Goal: Task Accomplishment & Management: Complete application form

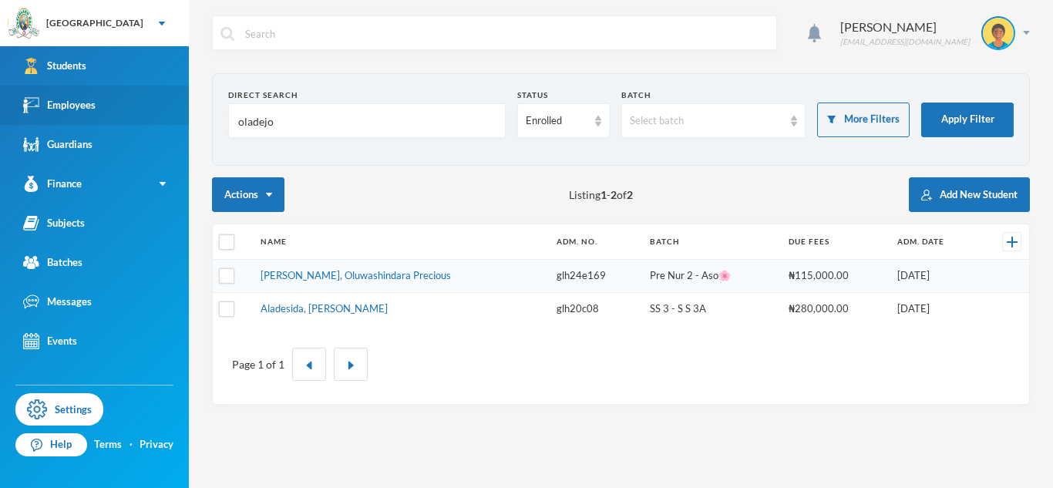
click at [106, 115] on link "Employees" at bounding box center [94, 105] width 189 height 39
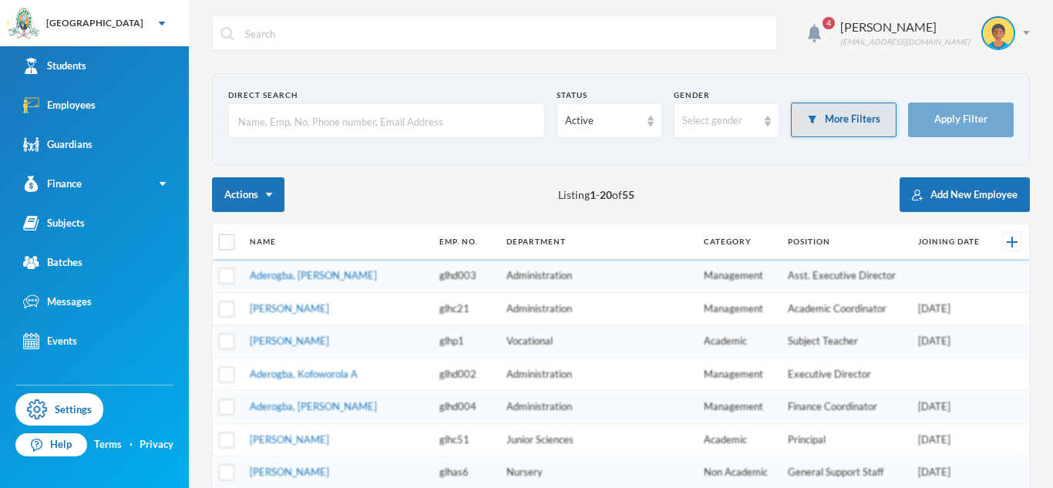
click at [829, 123] on button "More Filters" at bounding box center [844, 119] width 106 height 35
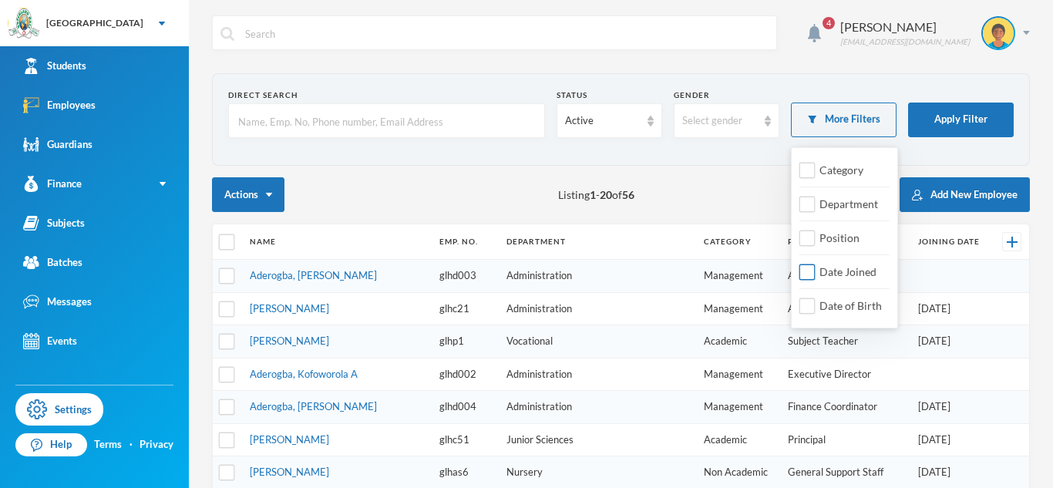
click at [809, 270] on input "Date Joined" at bounding box center [807, 272] width 16 height 16
checkbox input "true"
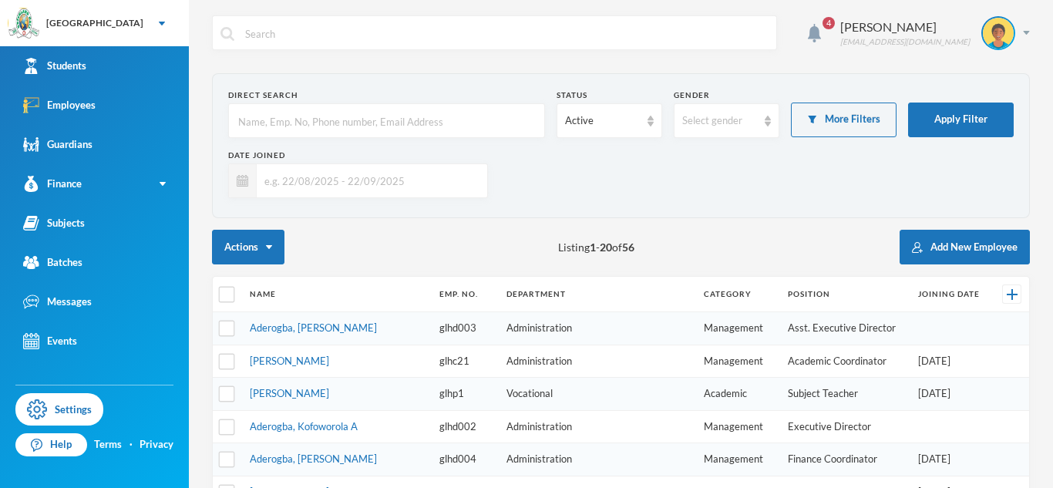
click at [471, 183] on input "text" at bounding box center [368, 180] width 223 height 35
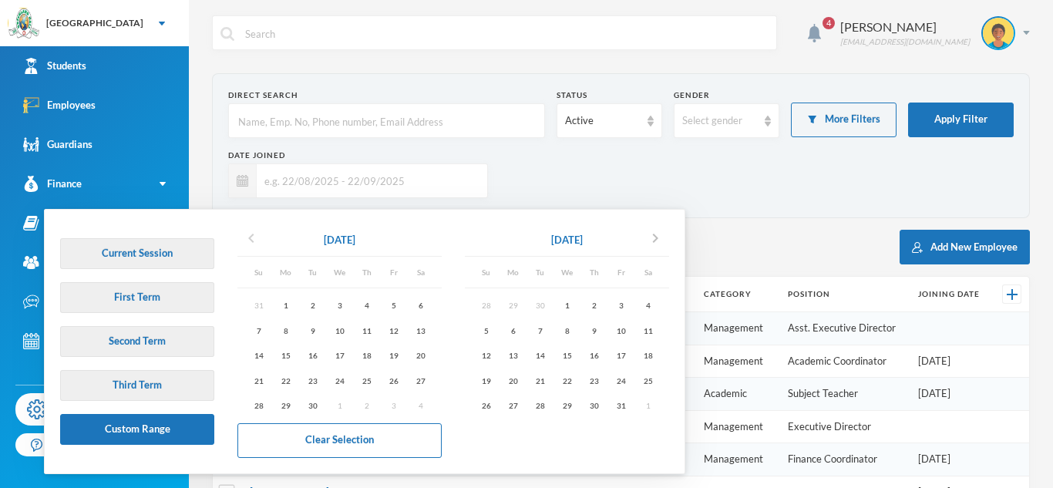
click at [257, 236] on icon "chevron_left" at bounding box center [251, 238] width 18 height 18
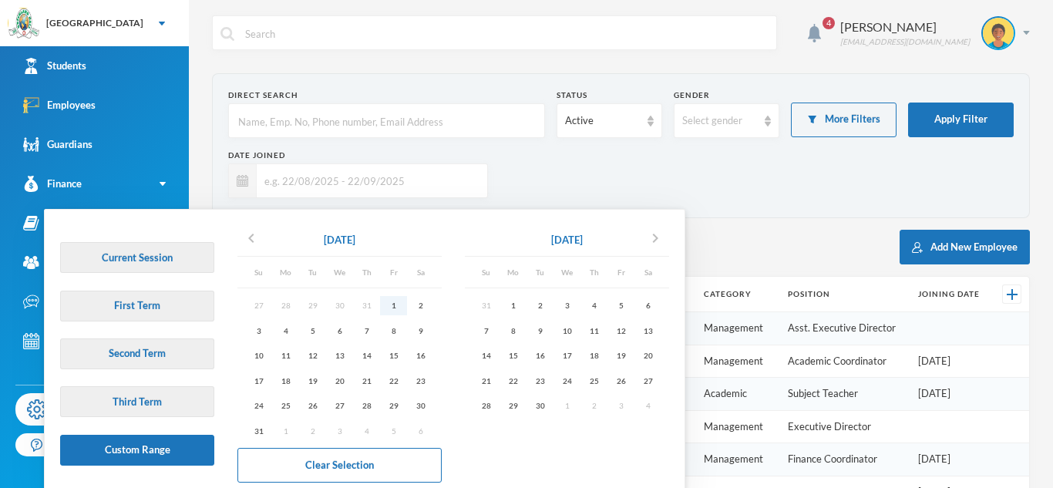
click at [395, 311] on div "1" at bounding box center [393, 305] width 27 height 19
click at [543, 402] on div "30" at bounding box center [539, 405] width 27 height 19
type input "[DATE] - [DATE]"
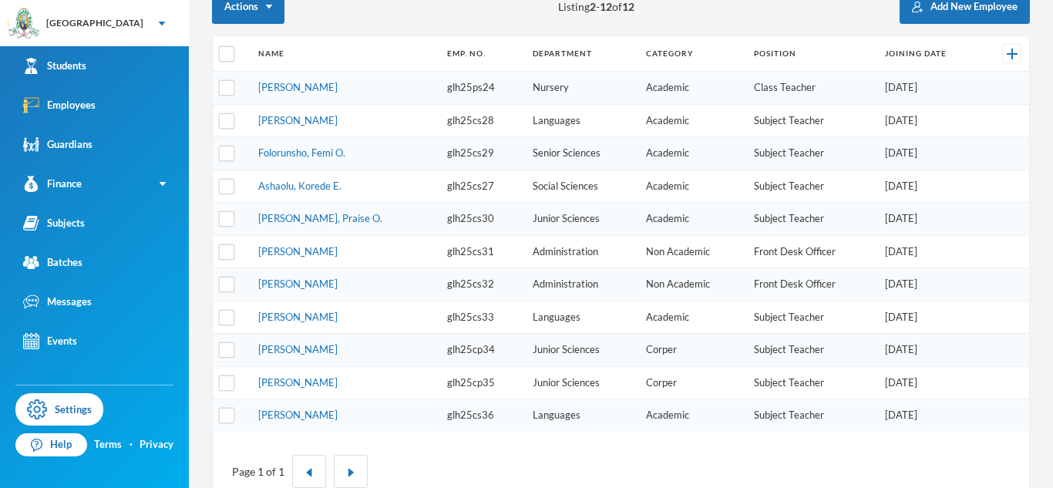
scroll to position [240, 0]
click at [331, 417] on link "[PERSON_NAME]" at bounding box center [297, 415] width 79 height 12
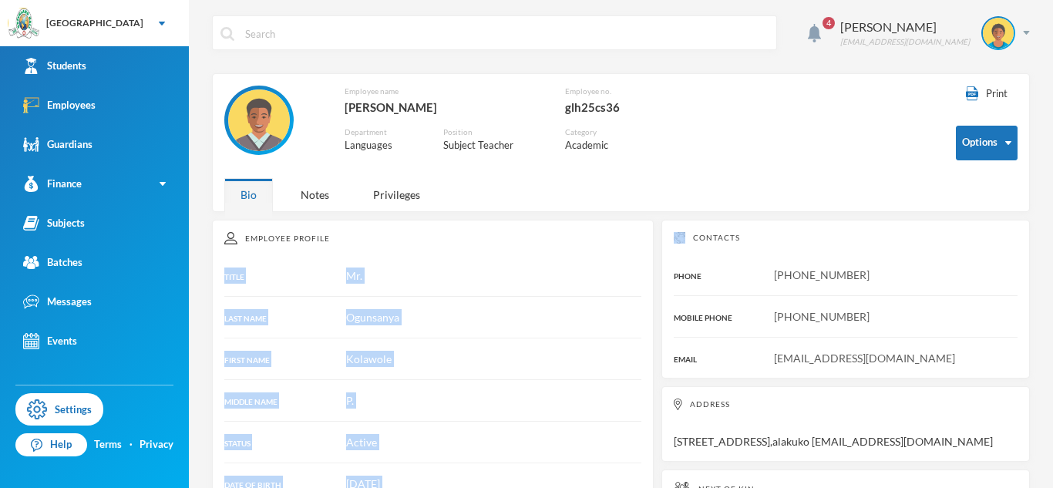
click at [613, 161] on div "Employee name [GEOGRAPHIC_DATA][PERSON_NAME] Employee no. glh25cs36 Department …" at bounding box center [455, 128] width 462 height 85
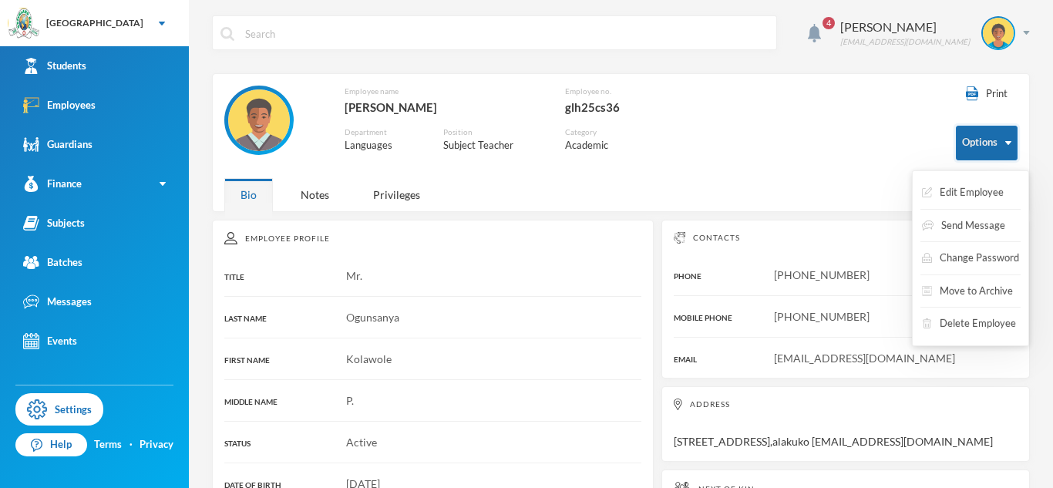
click at [969, 153] on button "Options" at bounding box center [987, 143] width 62 height 35
click at [973, 186] on button "Edit Employee" at bounding box center [962, 193] width 85 height 28
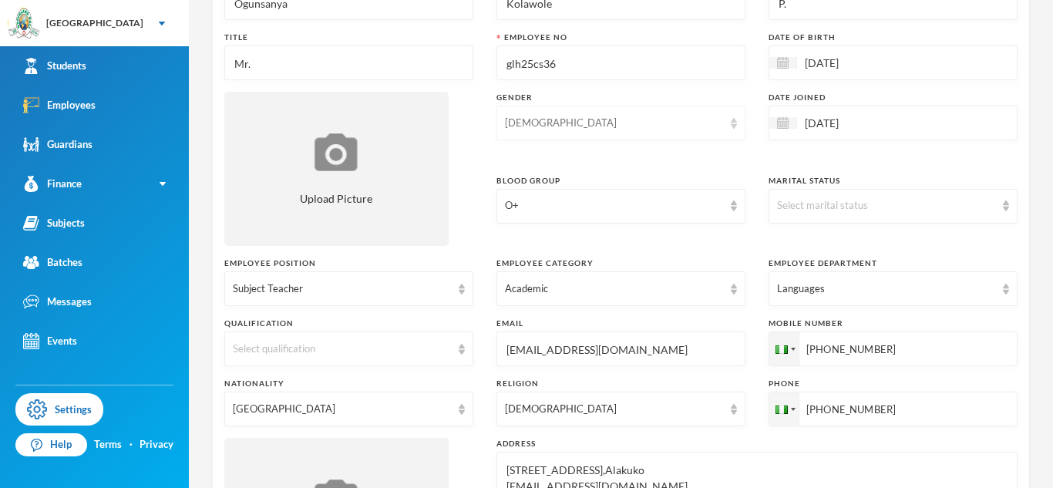
scroll to position [150, 0]
click at [840, 297] on div "Languages" at bounding box center [892, 287] width 249 height 35
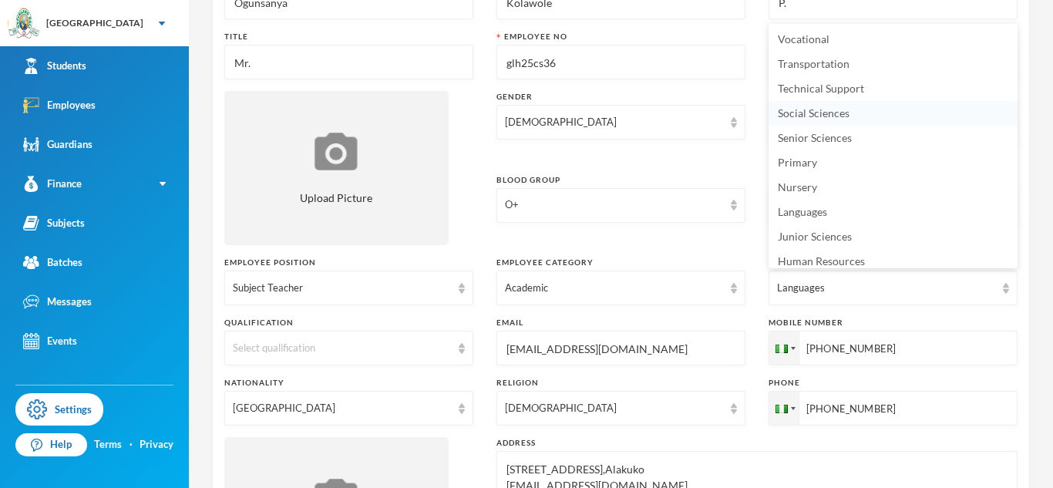
click at [814, 117] on span "Social Sciences" at bounding box center [814, 112] width 72 height 13
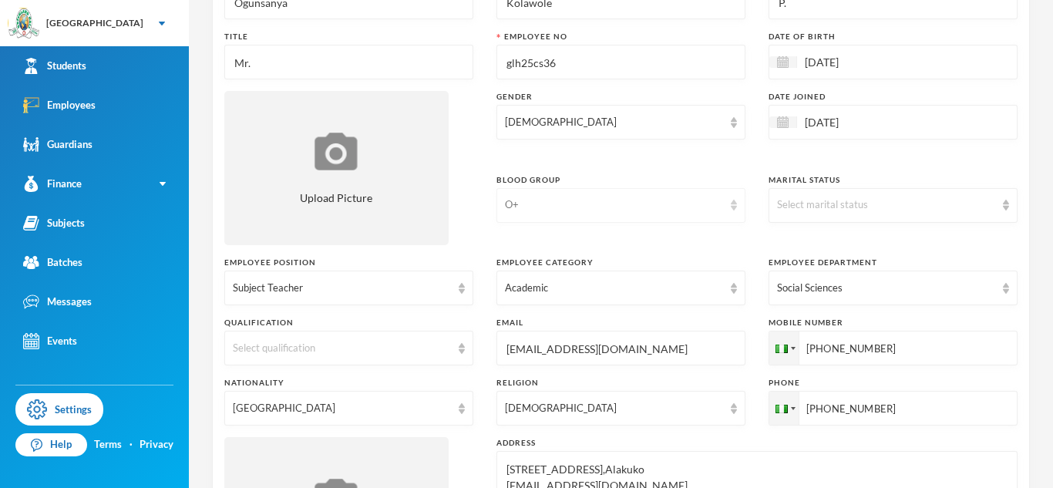
scroll to position [803, 0]
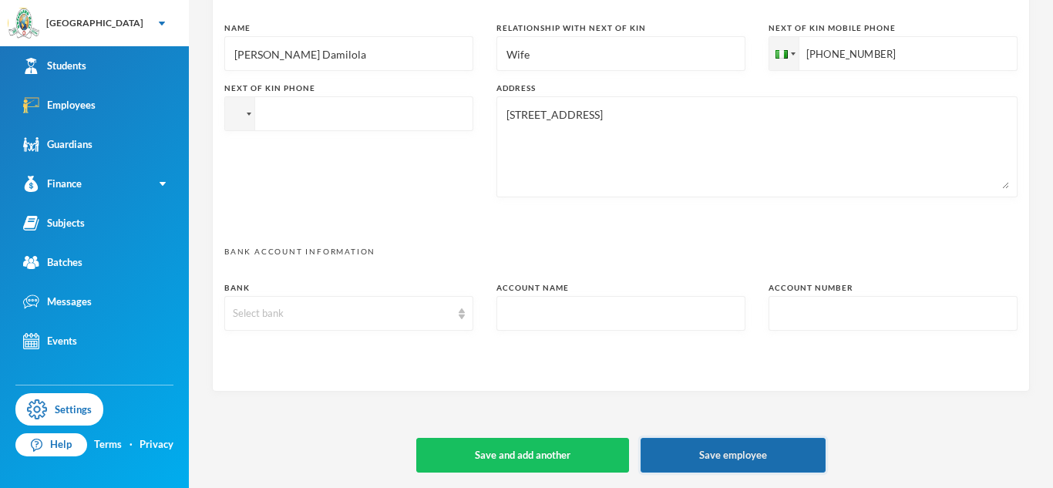
click at [698, 464] on button "Save employee" at bounding box center [732, 455] width 185 height 35
type textarea "[STREET_ADDRESS],Alakuko [EMAIL_ADDRESS][DOMAIN_NAME]"
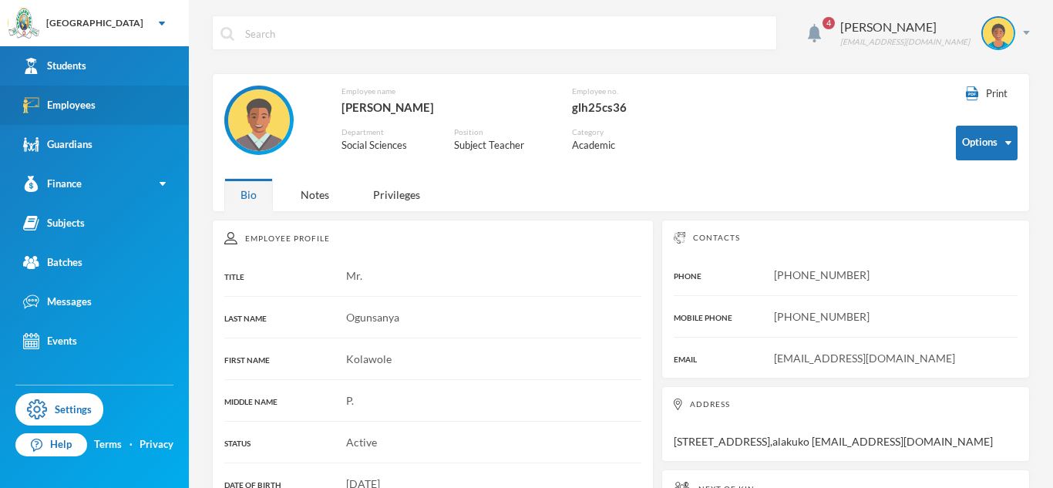
click at [96, 104] on link "Employees" at bounding box center [94, 105] width 189 height 39
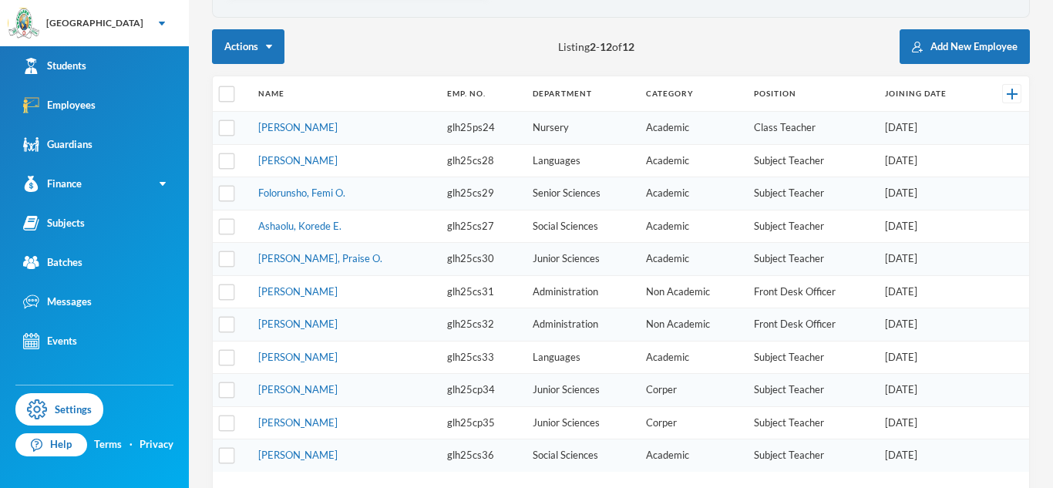
scroll to position [210, 0]
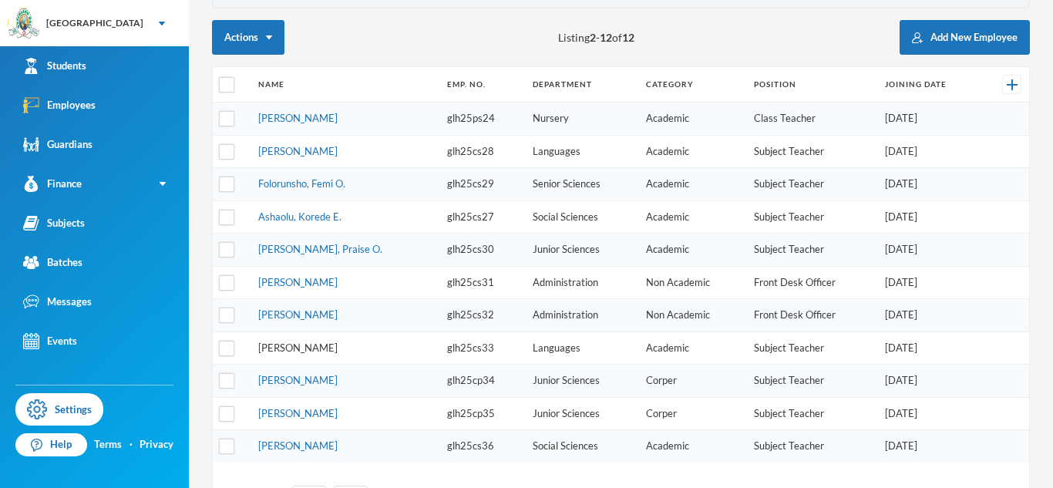
click at [280, 351] on link "[PERSON_NAME]" at bounding box center [297, 347] width 79 height 12
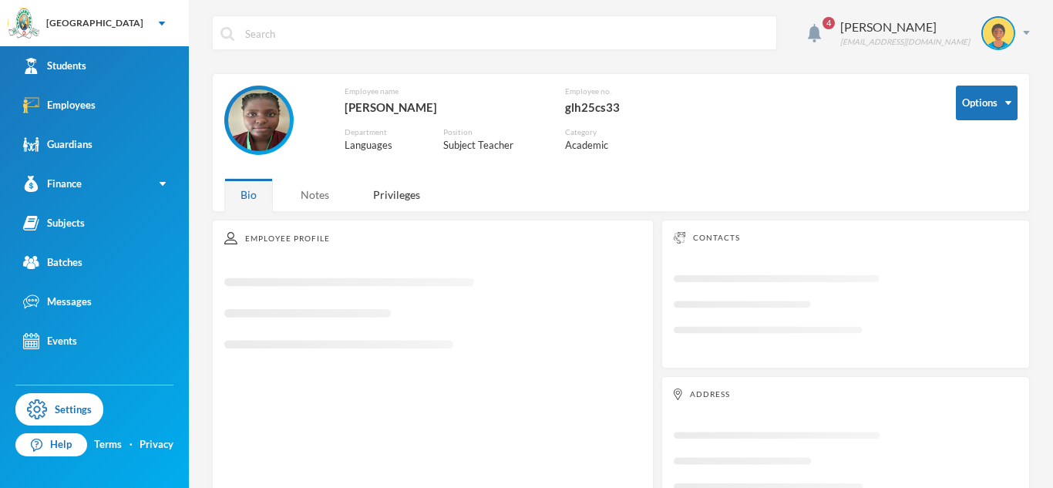
click at [312, 202] on div "Notes" at bounding box center [314, 194] width 61 height 33
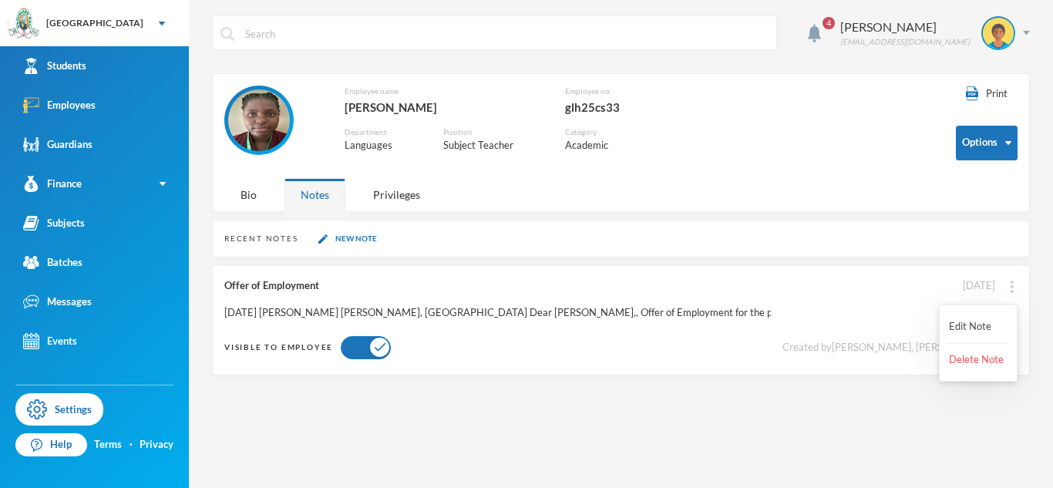
click at [1012, 287] on img at bounding box center [1011, 287] width 3 height 12
click at [989, 319] on button "Edit Note" at bounding box center [978, 327] width 62 height 28
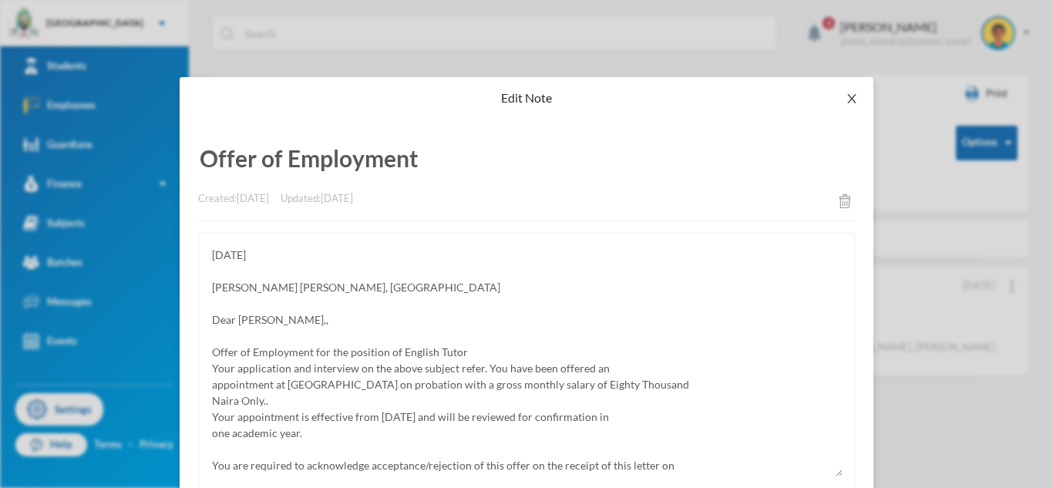
click at [853, 96] on icon "icon: close" at bounding box center [851, 98] width 8 height 9
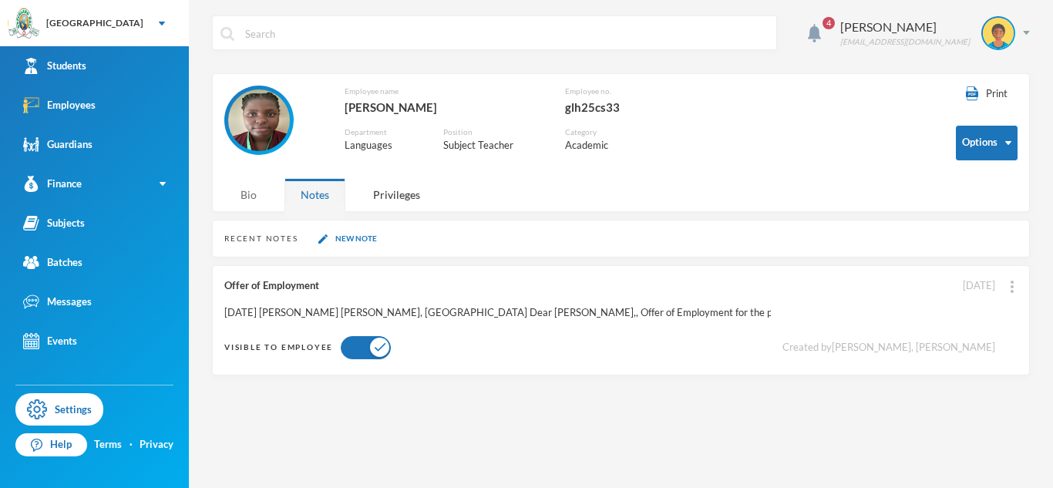
click at [263, 190] on div "Bio" at bounding box center [248, 194] width 49 height 33
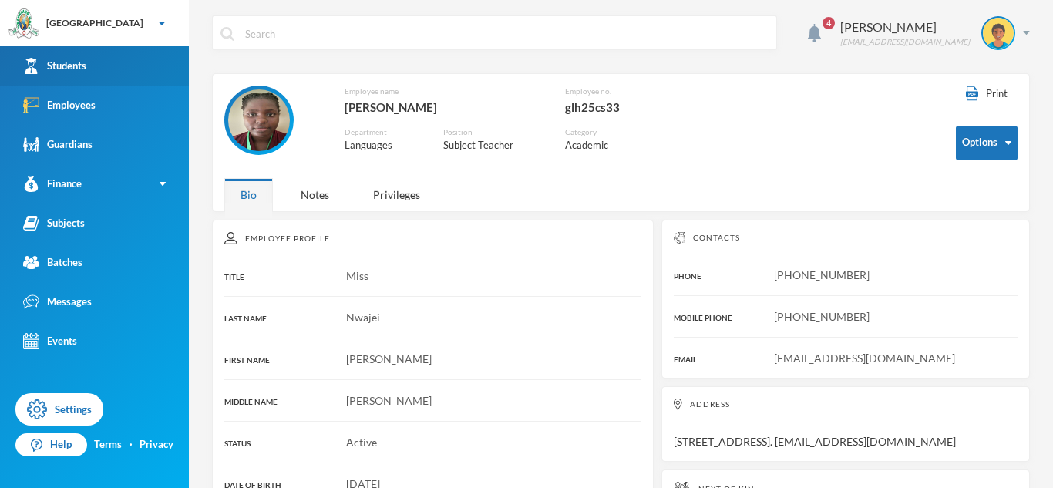
click at [115, 65] on link "Students" at bounding box center [94, 65] width 189 height 39
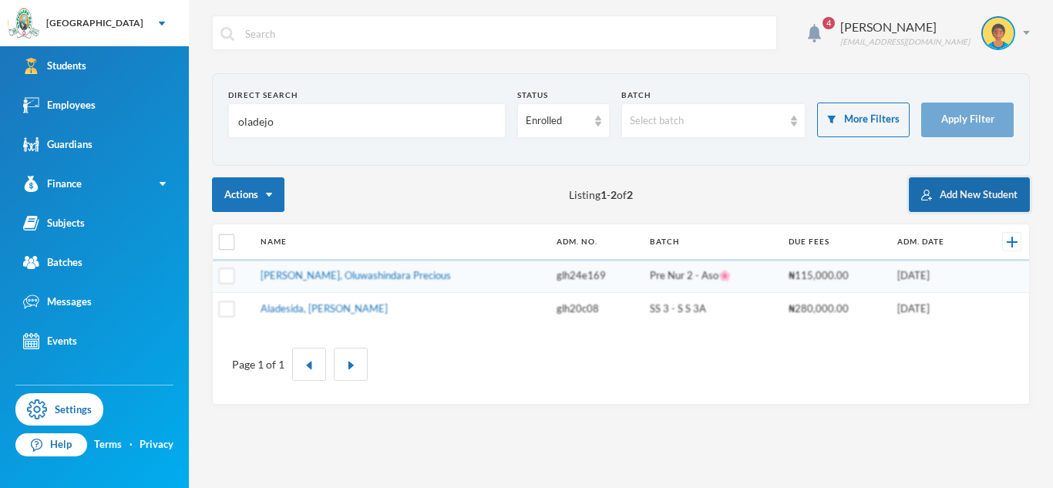
click at [991, 189] on button "Add New Student" at bounding box center [969, 194] width 121 height 35
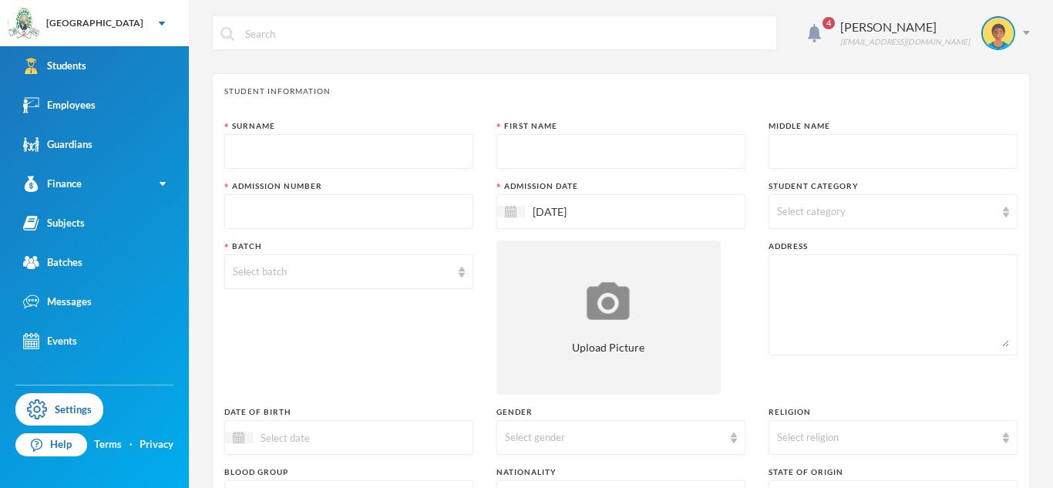
click at [281, 156] on input "text" at bounding box center [349, 152] width 232 height 35
type input "[PERSON_NAME]"
click at [540, 156] on input "text" at bounding box center [621, 152] width 232 height 35
type input "micah"
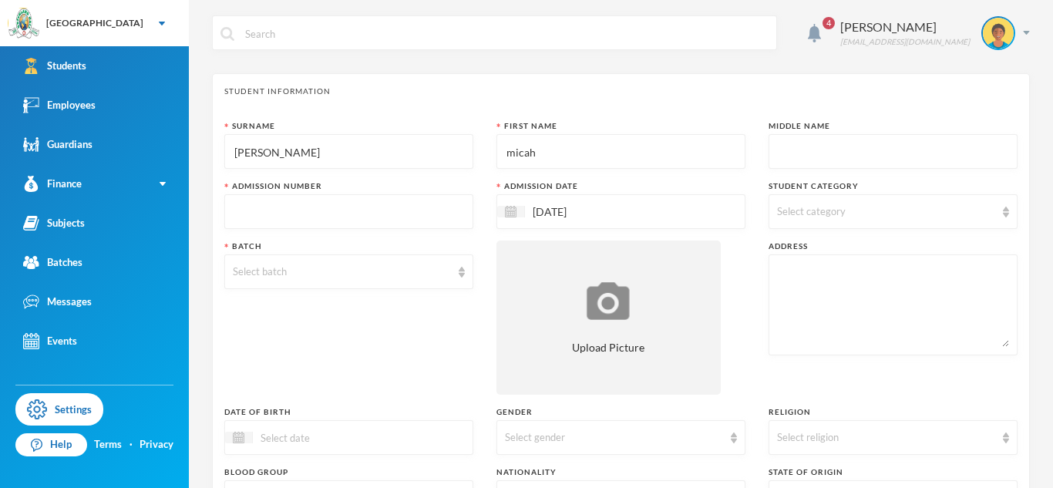
click at [863, 150] on input "text" at bounding box center [893, 152] width 232 height 35
type input "Odah"
click at [512, 155] on input "micah" at bounding box center [621, 152] width 232 height 35
type input "Micah"
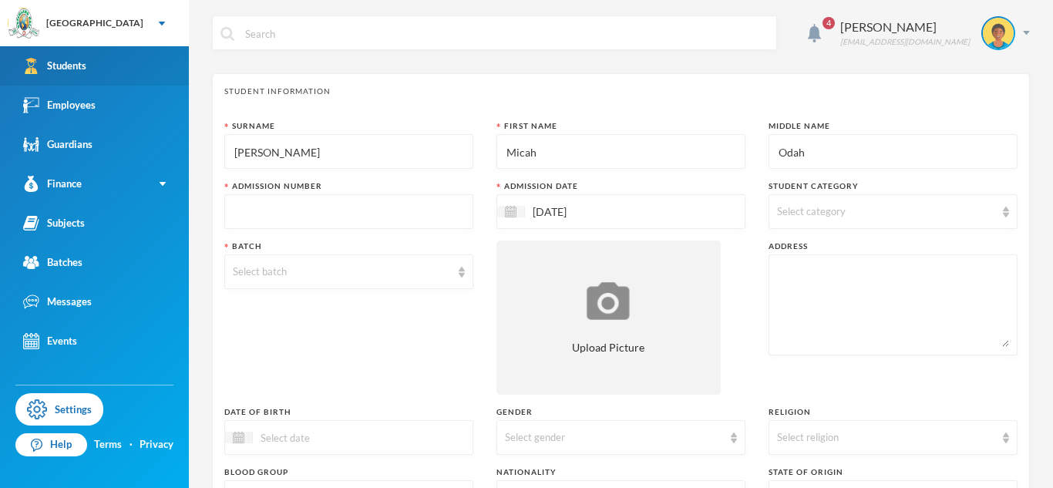
click at [142, 72] on link "Students" at bounding box center [94, 65] width 189 height 39
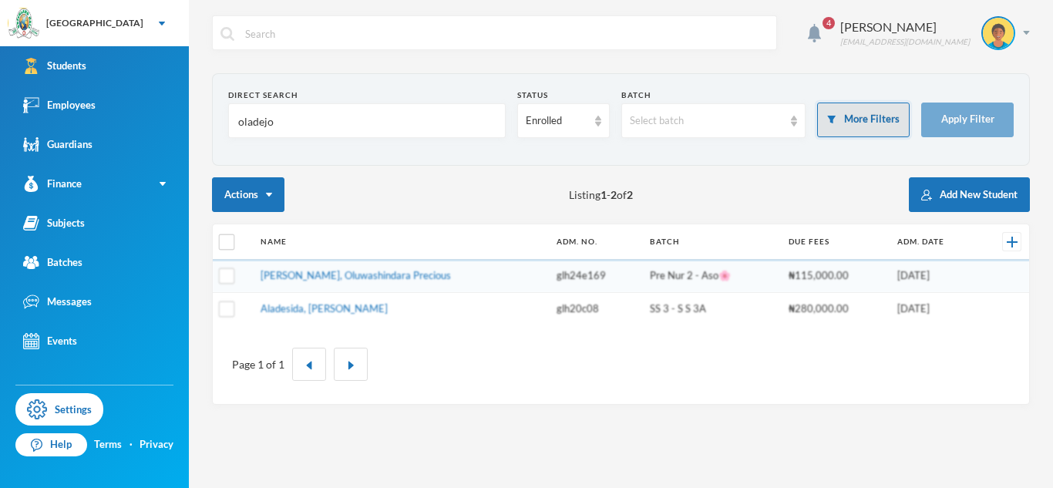
click at [839, 126] on button "More Filters" at bounding box center [863, 119] width 92 height 35
click at [848, 111] on button "More Filters" at bounding box center [863, 119] width 92 height 35
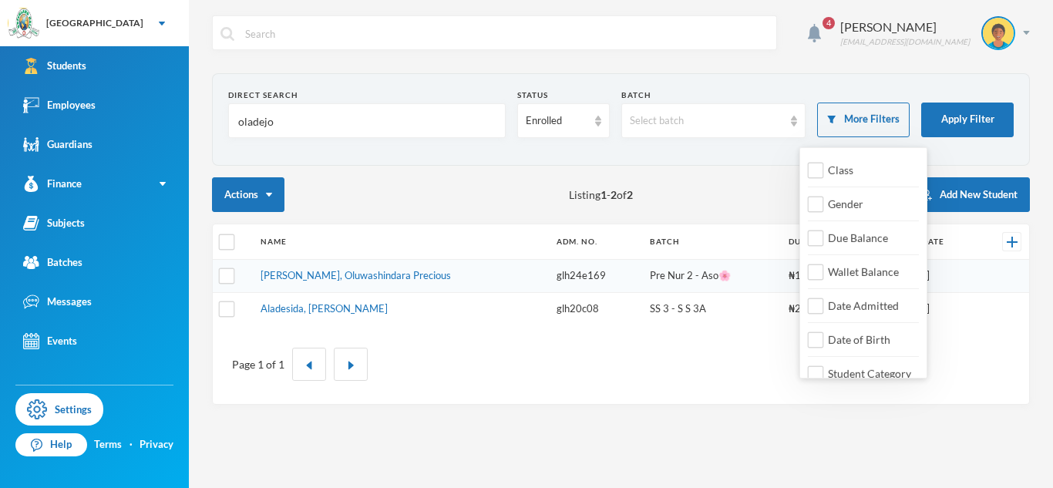
scroll to position [18, 0]
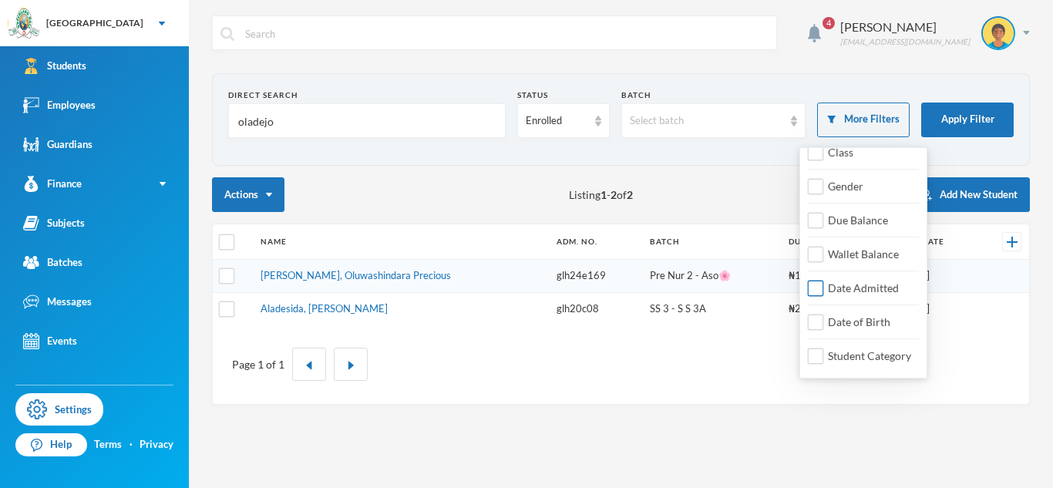
click at [815, 287] on input "Date Admitted" at bounding box center [816, 289] width 16 height 16
checkbox input "true"
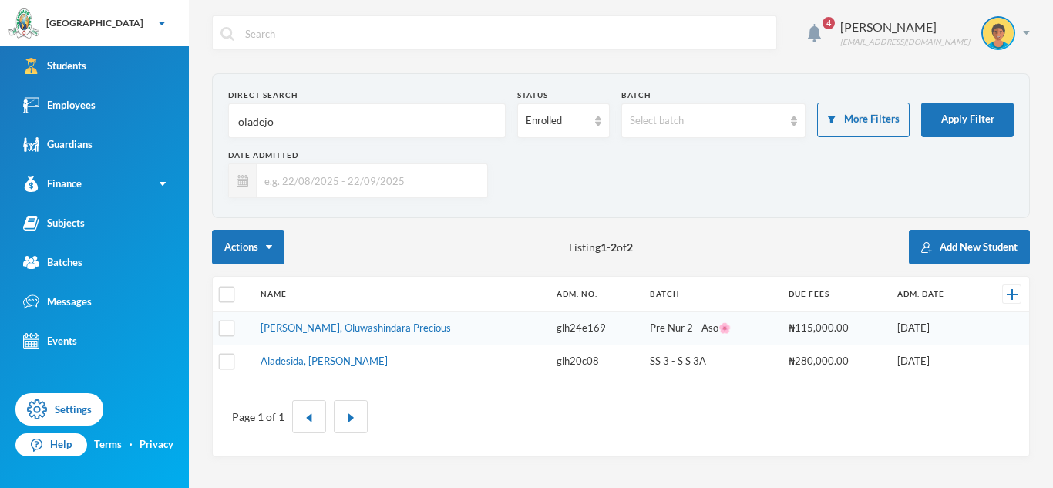
click at [435, 189] on input "text" at bounding box center [368, 180] width 223 height 35
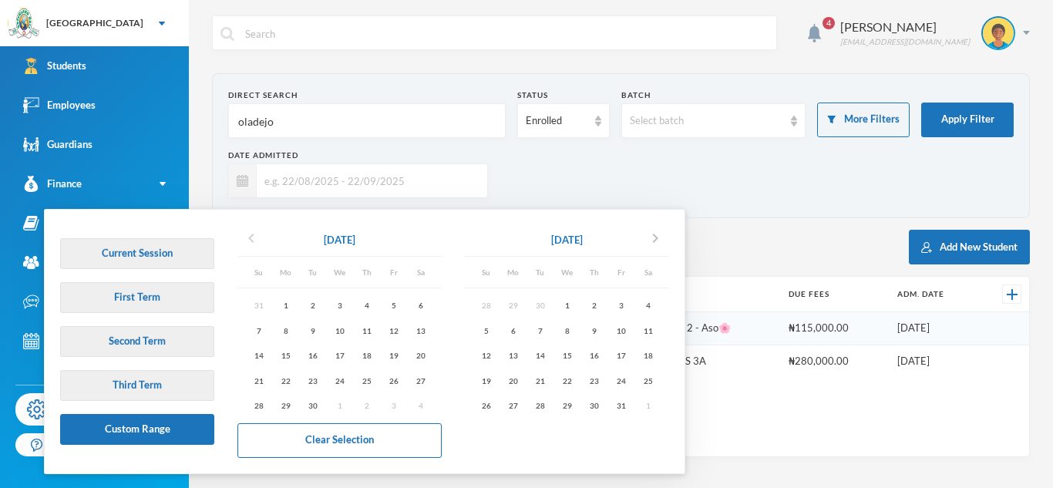
click at [247, 240] on icon "chevron_left" at bounding box center [251, 238] width 18 height 18
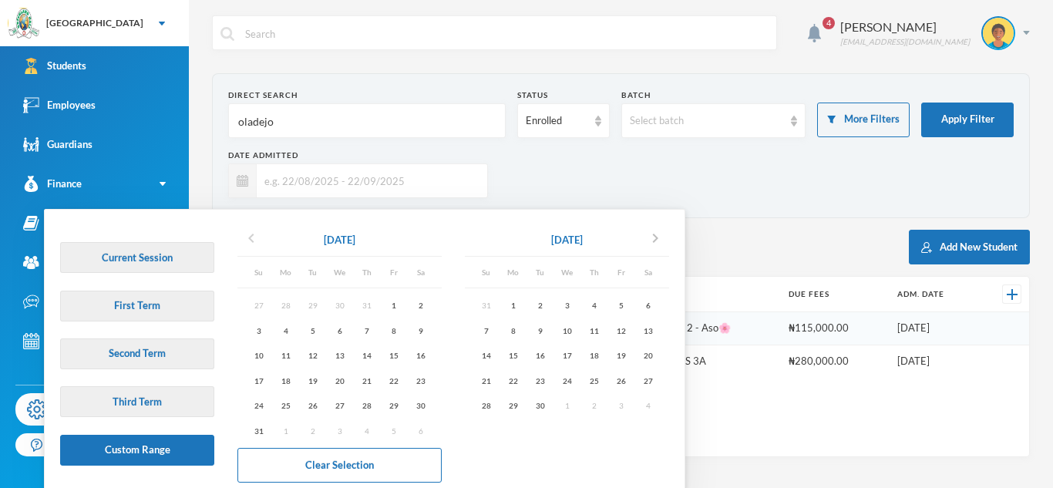
click at [247, 240] on icon "chevron_left" at bounding box center [251, 238] width 18 height 18
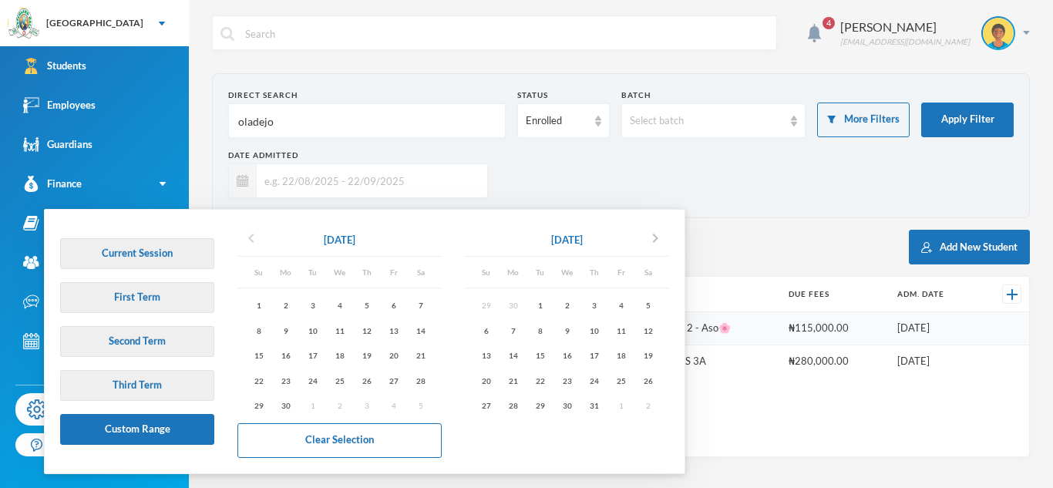
click at [247, 240] on icon "chevron_left" at bounding box center [251, 238] width 18 height 18
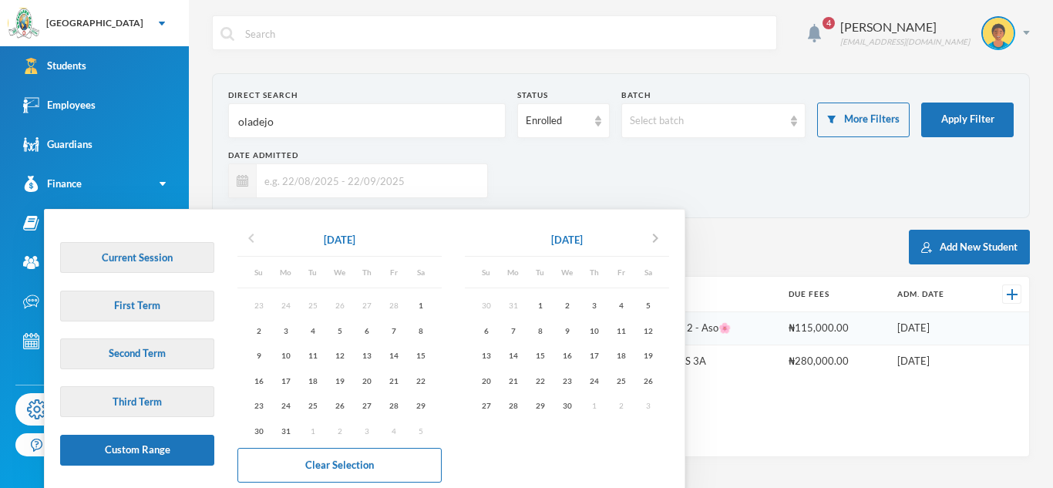
click at [247, 240] on icon "chevron_left" at bounding box center [251, 238] width 18 height 18
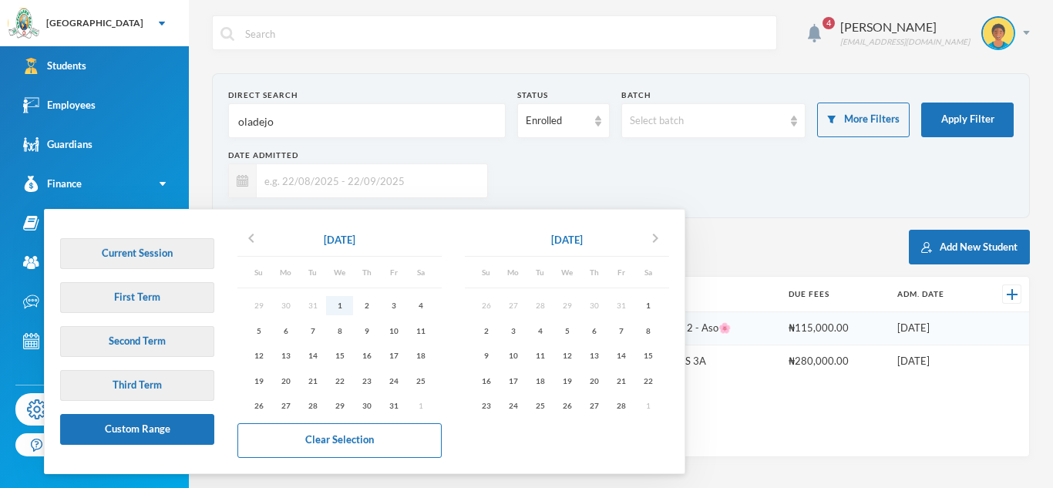
click at [332, 311] on div "1" at bounding box center [339, 305] width 27 height 19
click at [655, 244] on icon "chevron_right" at bounding box center [655, 238] width 18 height 18
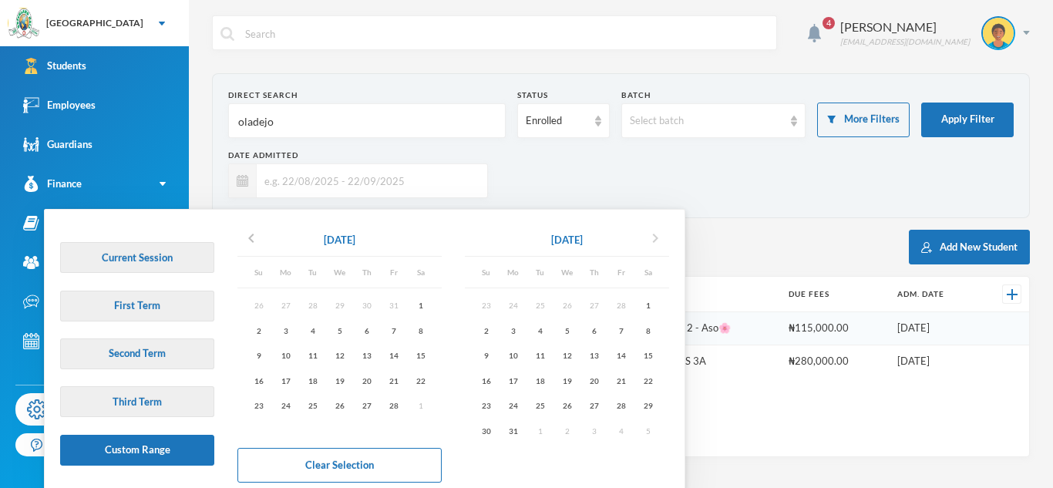
click at [655, 244] on icon "chevron_right" at bounding box center [655, 238] width 18 height 18
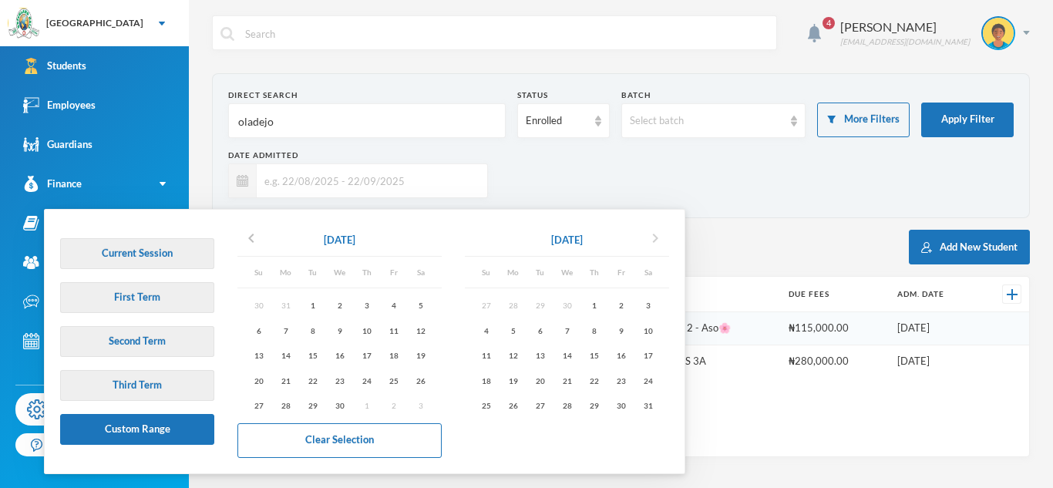
click at [655, 244] on icon "chevron_right" at bounding box center [655, 238] width 18 height 18
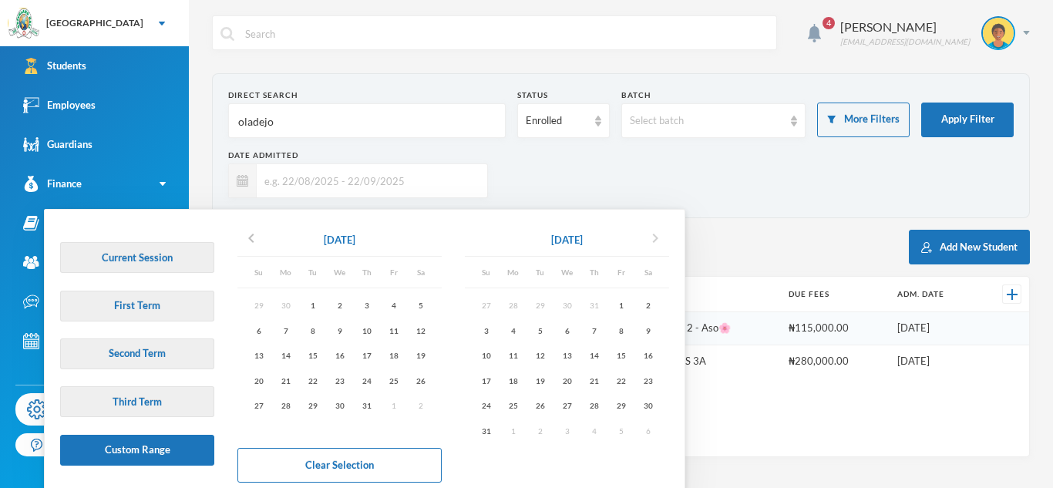
click at [662, 233] on icon "chevron_right" at bounding box center [655, 238] width 18 height 18
click at [544, 405] on div "30" at bounding box center [539, 405] width 27 height 19
type input "[DATE] - [DATE]"
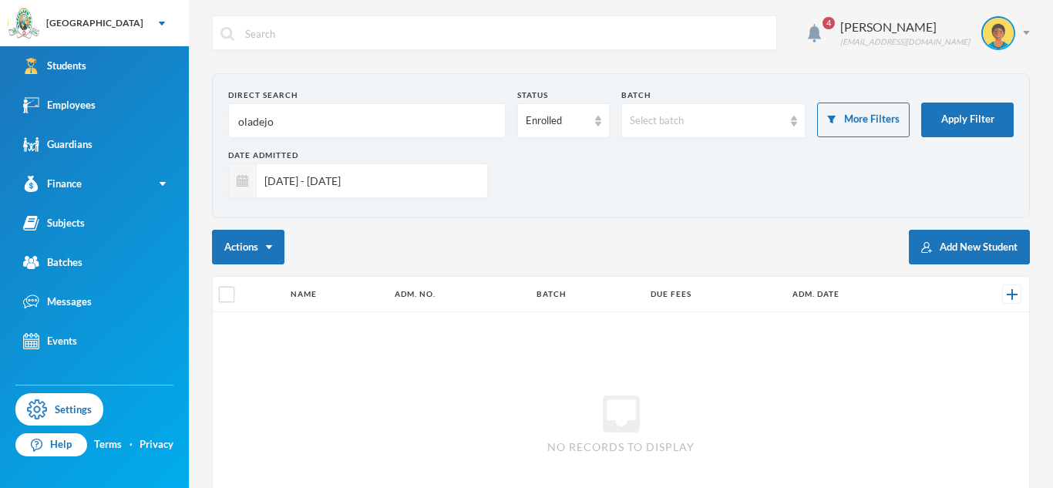
click at [245, 127] on input "oladejo" at bounding box center [367, 121] width 260 height 35
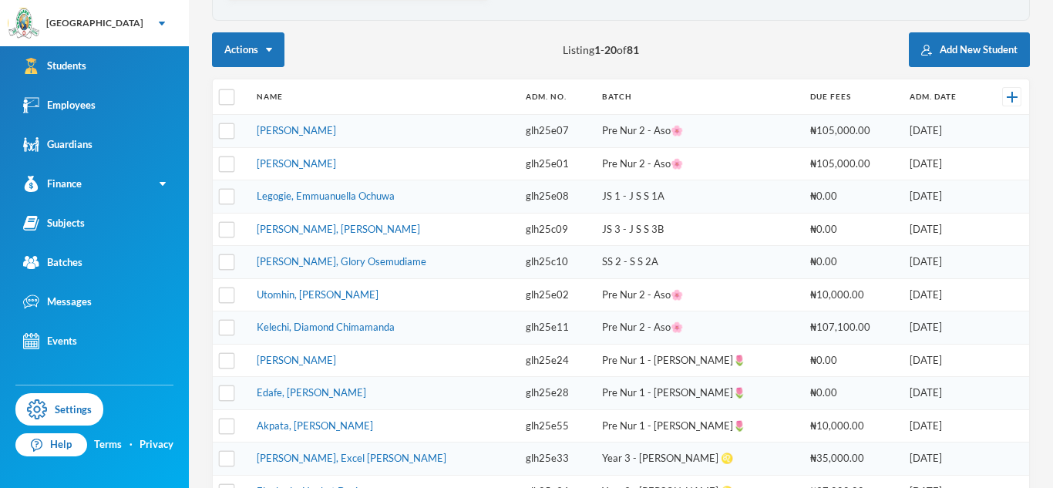
scroll to position [0, 0]
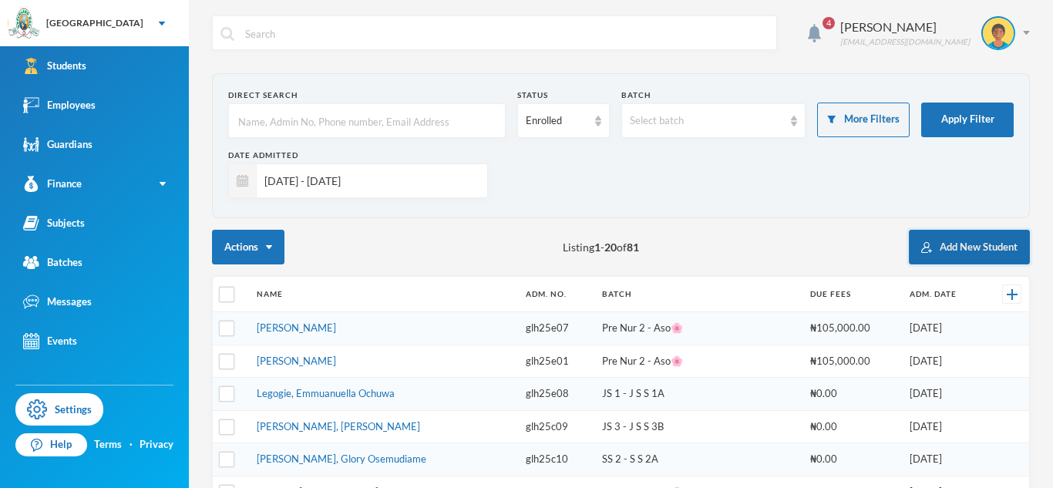
click at [951, 257] on button "Add New Student" at bounding box center [969, 247] width 121 height 35
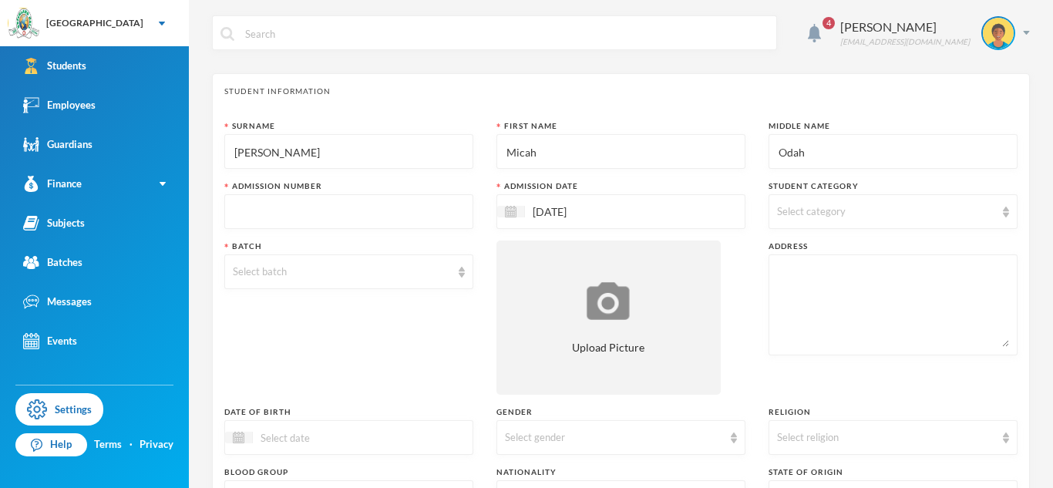
click at [391, 213] on input "text" at bounding box center [349, 212] width 232 height 35
type input "glh25e82"
click at [636, 213] on input "[DATE]" at bounding box center [589, 212] width 129 height 18
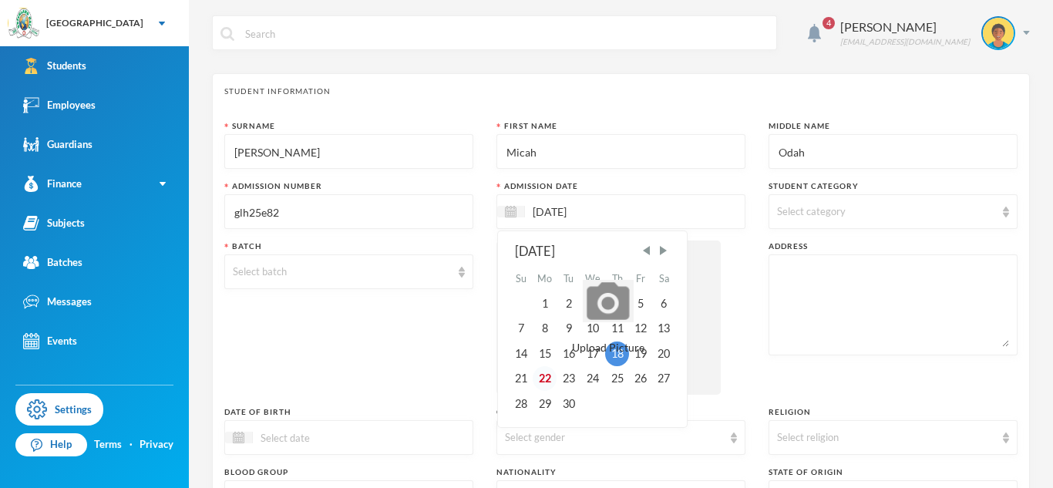
click at [547, 383] on div "22" at bounding box center [544, 378] width 25 height 25
type input "[DATE]"
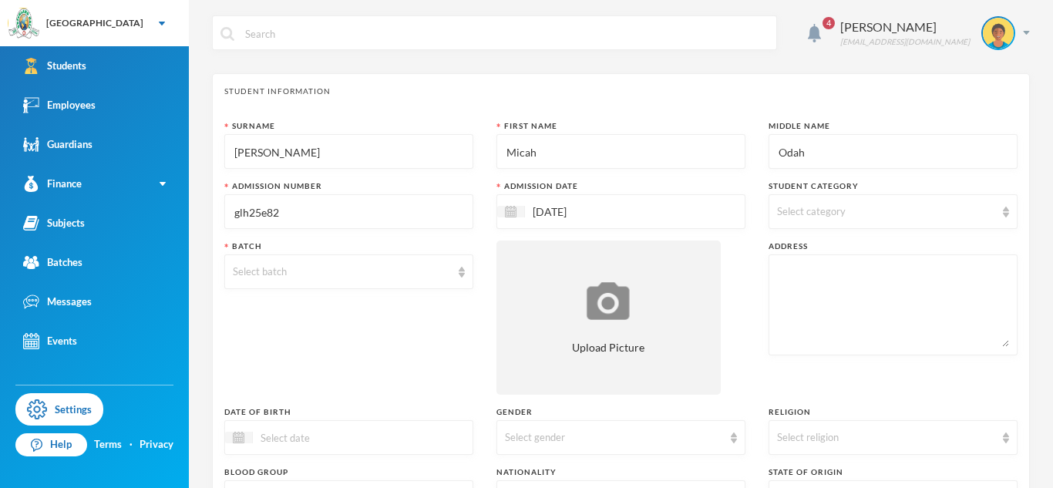
click at [842, 204] on div "Select category" at bounding box center [886, 211] width 218 height 15
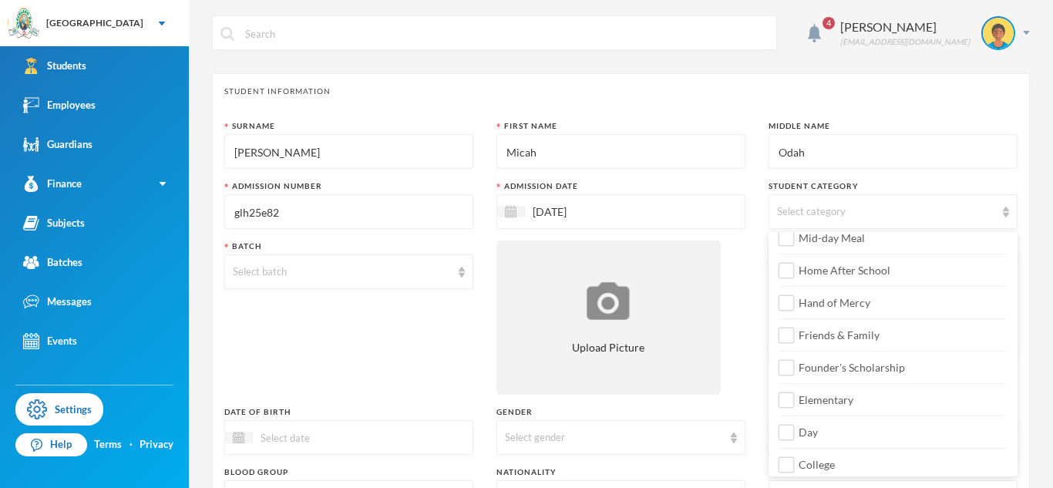
scroll to position [123, 0]
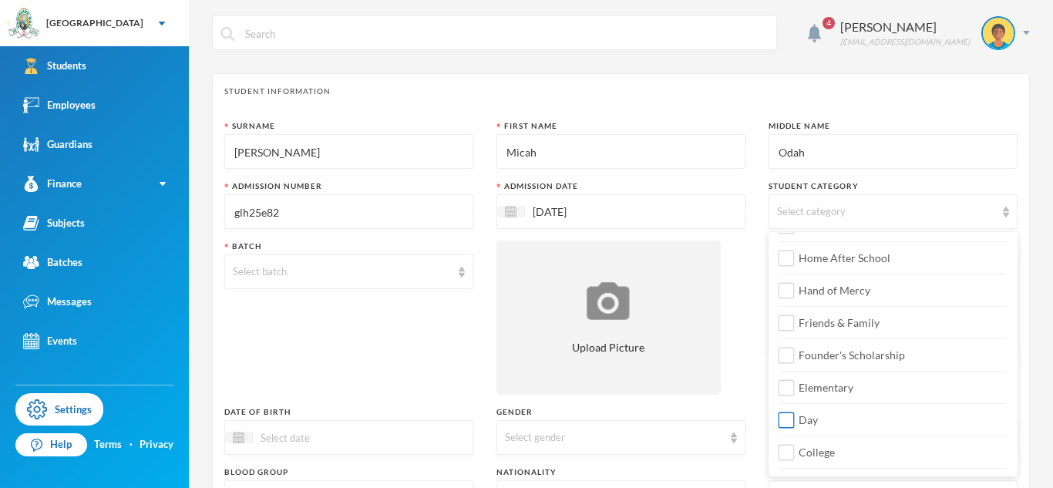
click at [798, 420] on span "Day" at bounding box center [808, 419] width 32 height 13
click at [795, 420] on input "Day" at bounding box center [786, 420] width 16 height 16
checkbox input "true"
click at [791, 374] on label "Elementary" at bounding box center [893, 383] width 226 height 25
click at [791, 380] on input "Elementary" at bounding box center [786, 388] width 16 height 16
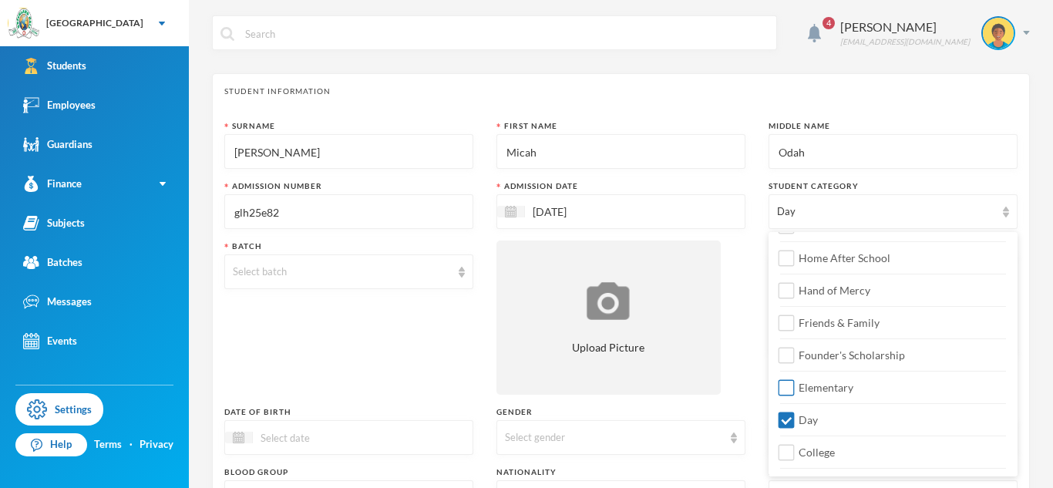
checkbox input "true"
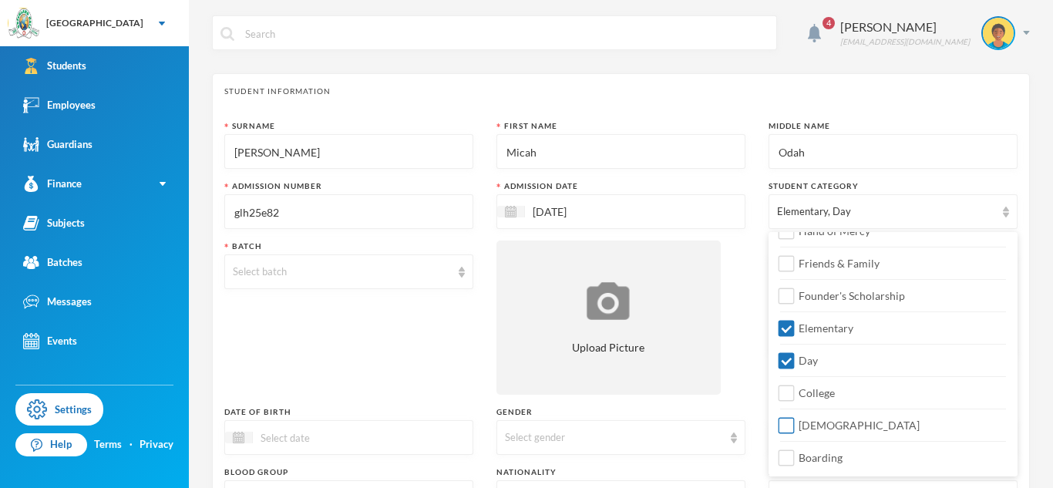
click at [787, 420] on input "[DEMOGRAPHIC_DATA]" at bounding box center [786, 426] width 16 height 16
checkbox input "true"
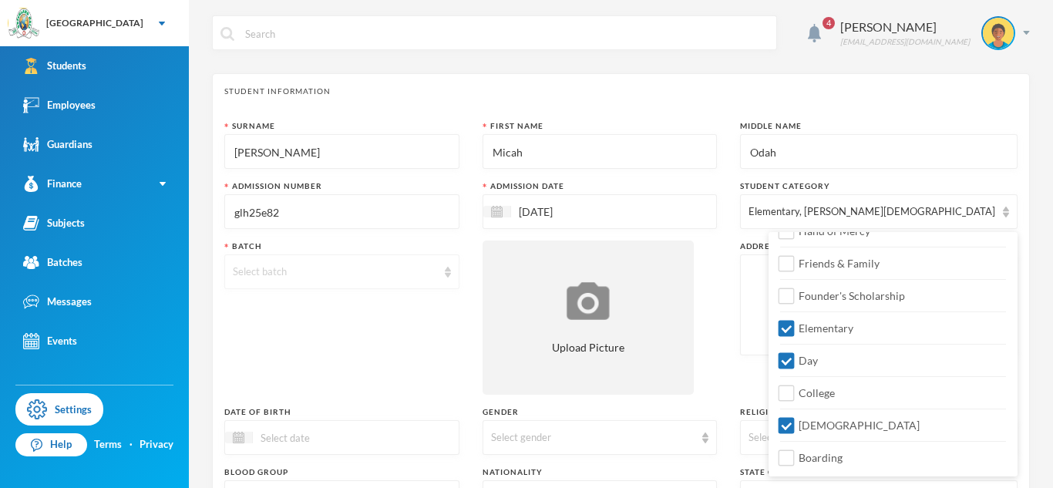
click at [356, 274] on div "Select batch" at bounding box center [335, 271] width 204 height 15
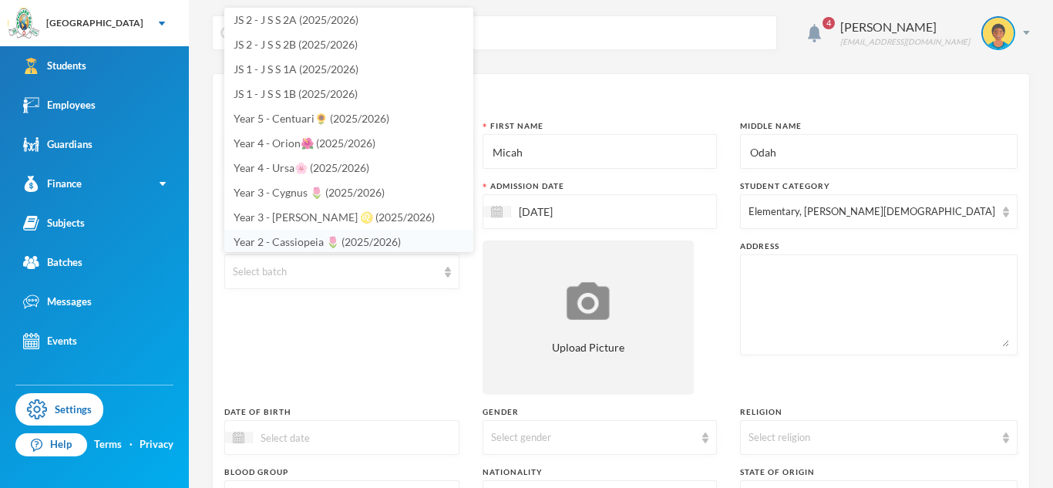
scroll to position [227, 0]
click at [271, 208] on span "Year 3 - [PERSON_NAME] ♌️ (2025/2026)" at bounding box center [333, 214] width 201 height 13
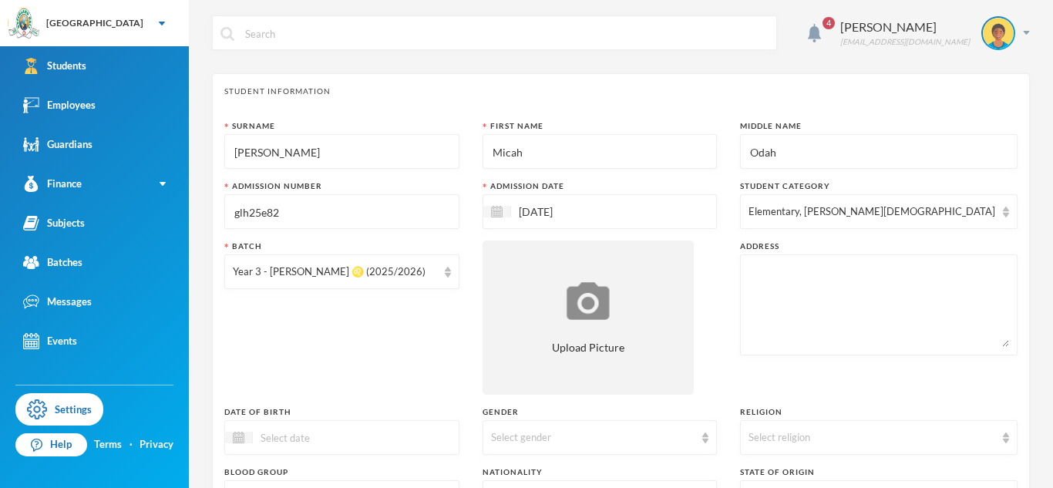
click at [805, 280] on textarea at bounding box center [878, 305] width 260 height 84
paste textarea "[STREET_ADDRESS]"
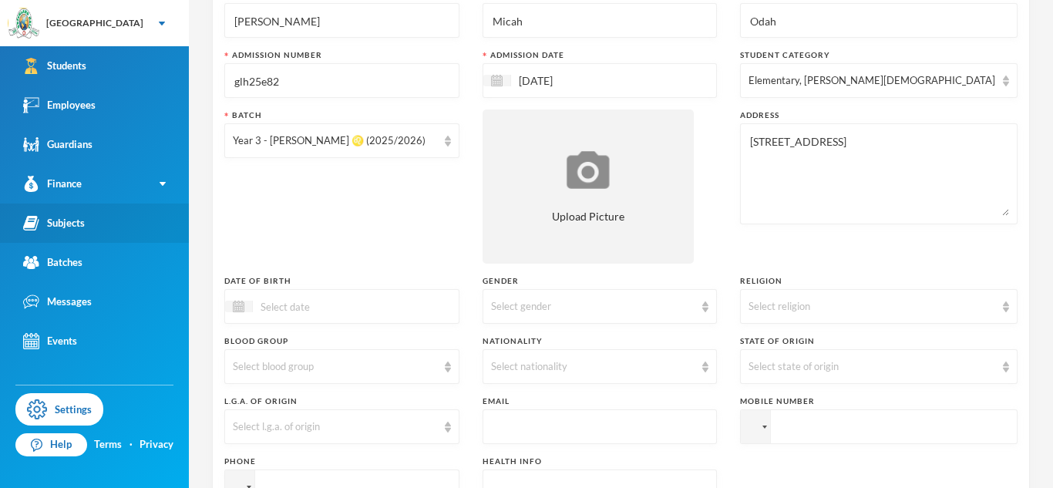
scroll to position [133, 0]
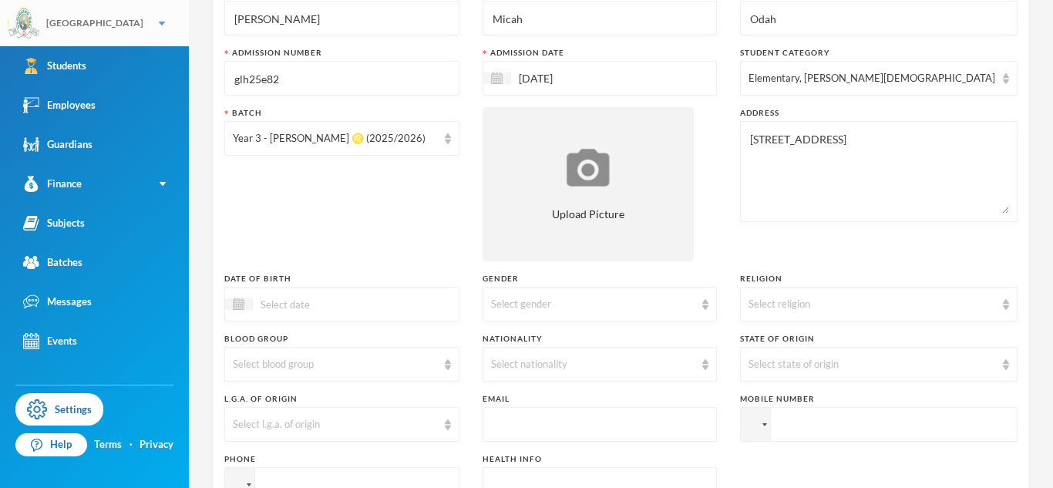
type textarea "[STREET_ADDRESS]"
click at [835, 425] on input "tel" at bounding box center [878, 424] width 277 height 35
paste input "09167682714"
click at [837, 423] on input "[PHONE_NUMBER]" at bounding box center [878, 424] width 277 height 35
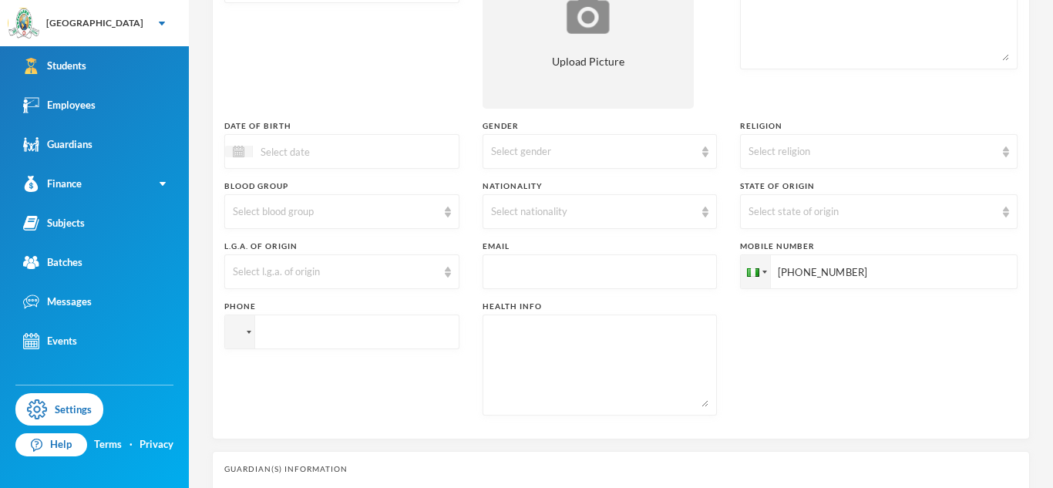
scroll to position [293, 0]
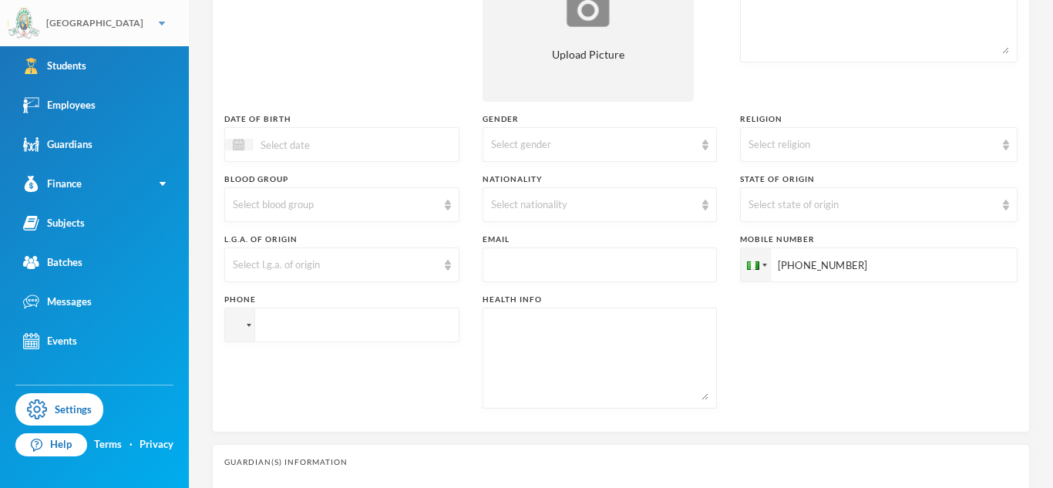
type input "[PHONE_NUMBER]"
click at [891, 210] on div "Select state of origin" at bounding box center [871, 204] width 247 height 15
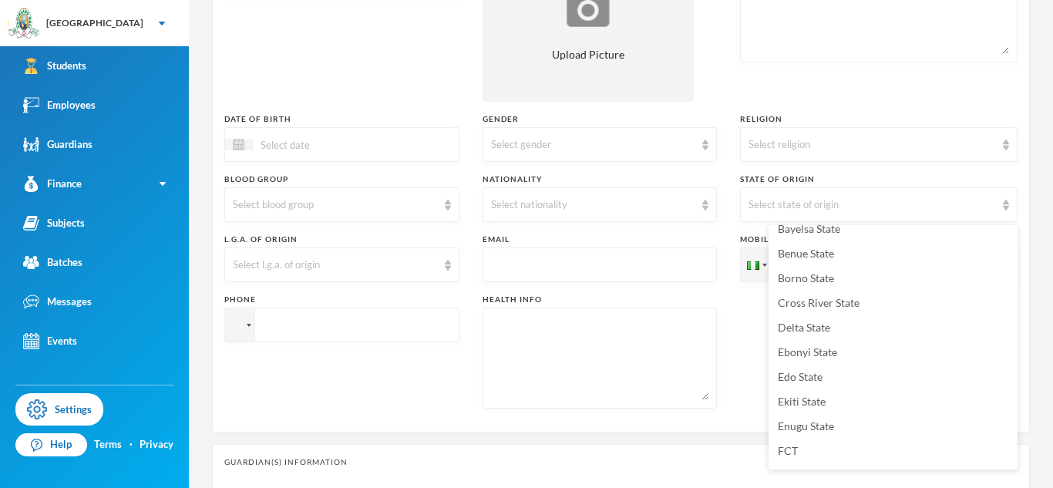
scroll to position [139, 0]
click at [844, 295] on span "Cross River State" at bounding box center [819, 297] width 82 height 13
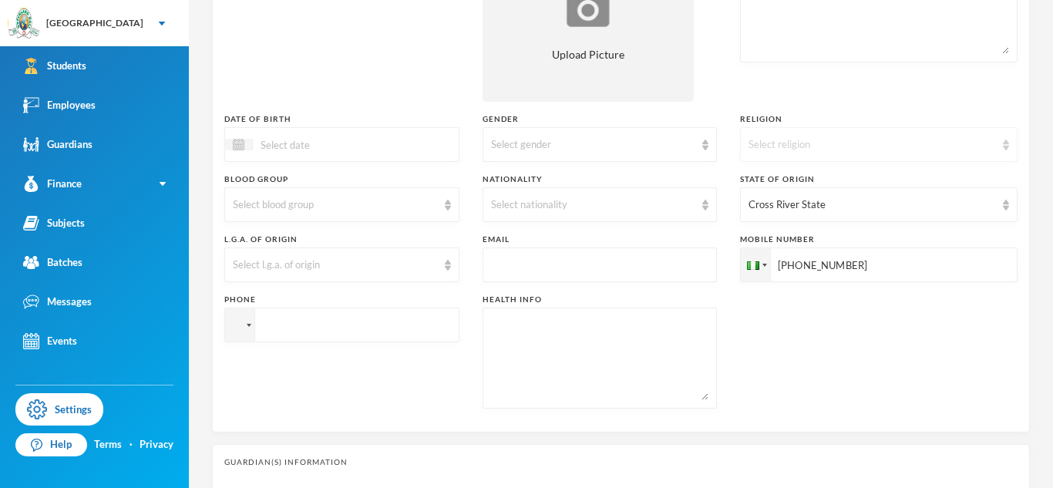
click at [805, 150] on div "Select religion" at bounding box center [871, 144] width 247 height 15
click at [791, 184] on span "[DEMOGRAPHIC_DATA]" at bounding box center [838, 179] width 121 height 13
click at [644, 126] on div "Gender Select gender" at bounding box center [599, 137] width 235 height 49
click at [639, 162] on div "Surname [PERSON_NAME] First Name [PERSON_NAME] Middle Name Odah Admission Numbe…" at bounding box center [620, 123] width 793 height 593
click at [633, 159] on div "Select gender" at bounding box center [599, 144] width 235 height 35
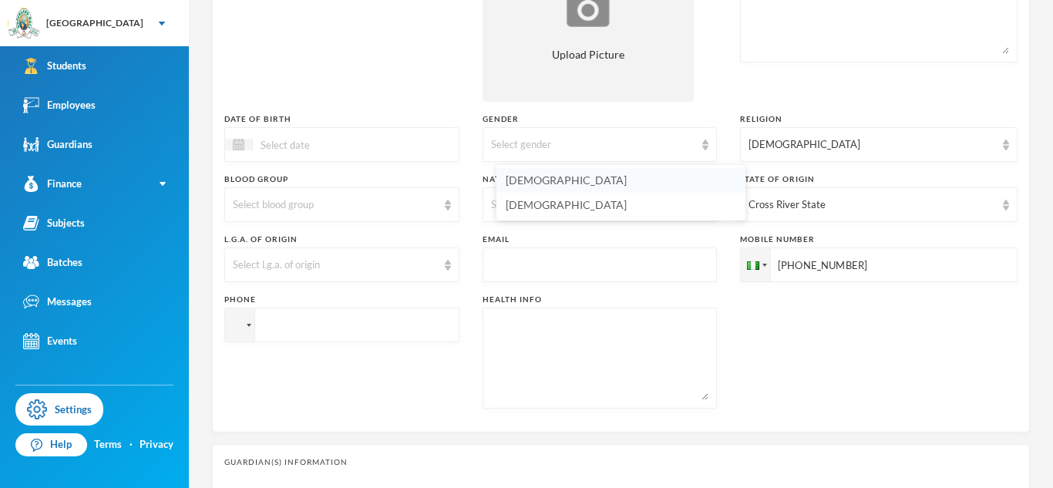
click at [599, 180] on li "[DEMOGRAPHIC_DATA]" at bounding box center [620, 180] width 249 height 25
click at [563, 197] on div "Select nationality" at bounding box center [593, 204] width 204 height 15
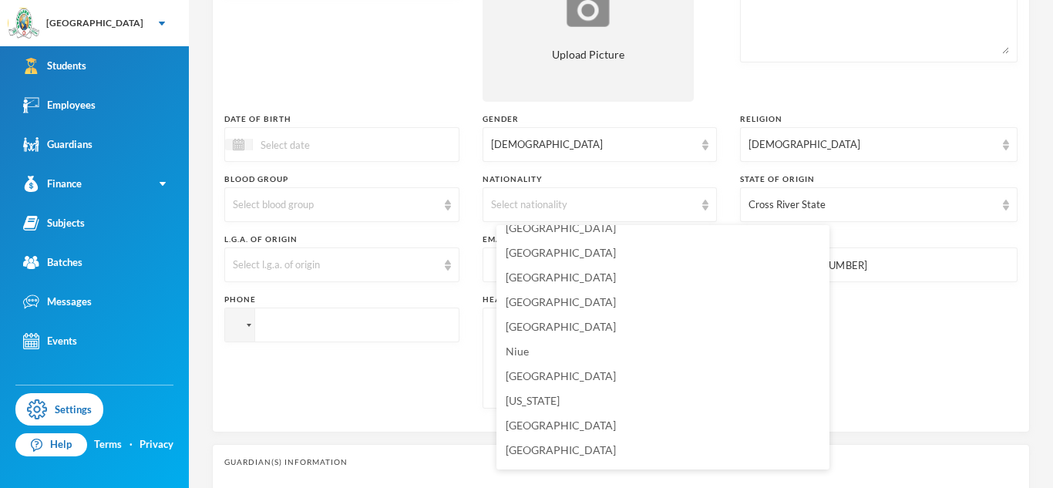
scroll to position [3835, 0]
click at [558, 328] on li "[GEOGRAPHIC_DATA]" at bounding box center [662, 326] width 333 height 25
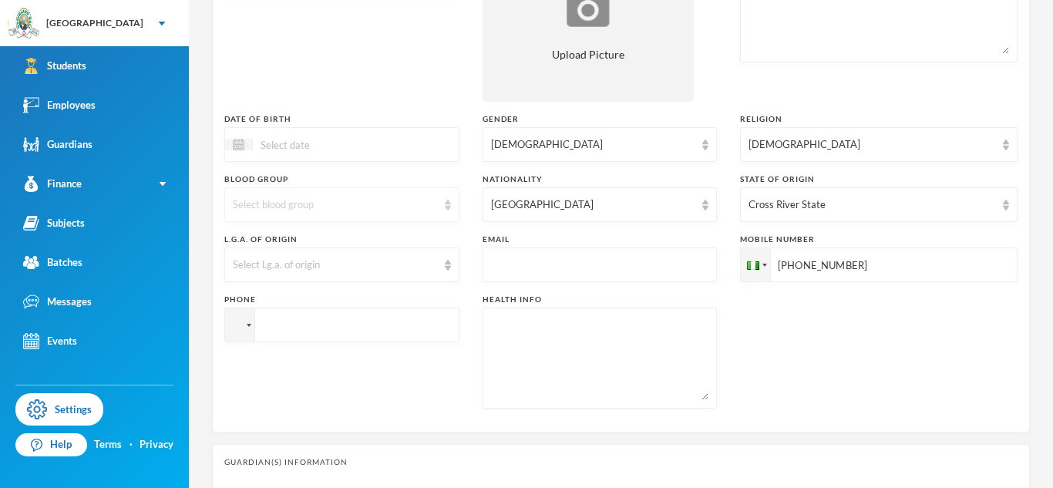
click at [412, 200] on div "Select blood group" at bounding box center [335, 204] width 204 height 15
click at [301, 378] on li "O+" at bounding box center [348, 388] width 249 height 25
click at [345, 266] on div "Select l.g.a. of origin" at bounding box center [335, 264] width 204 height 15
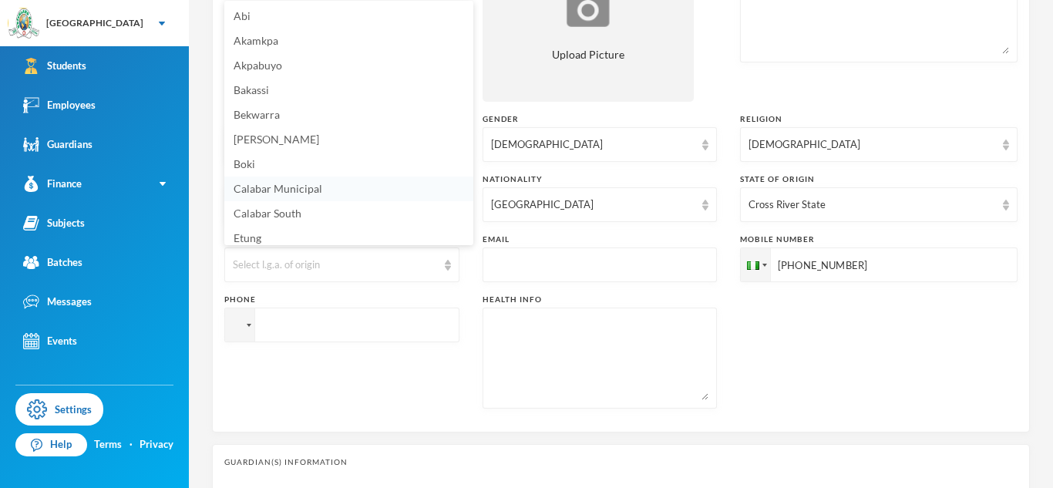
scroll to position [206, 0]
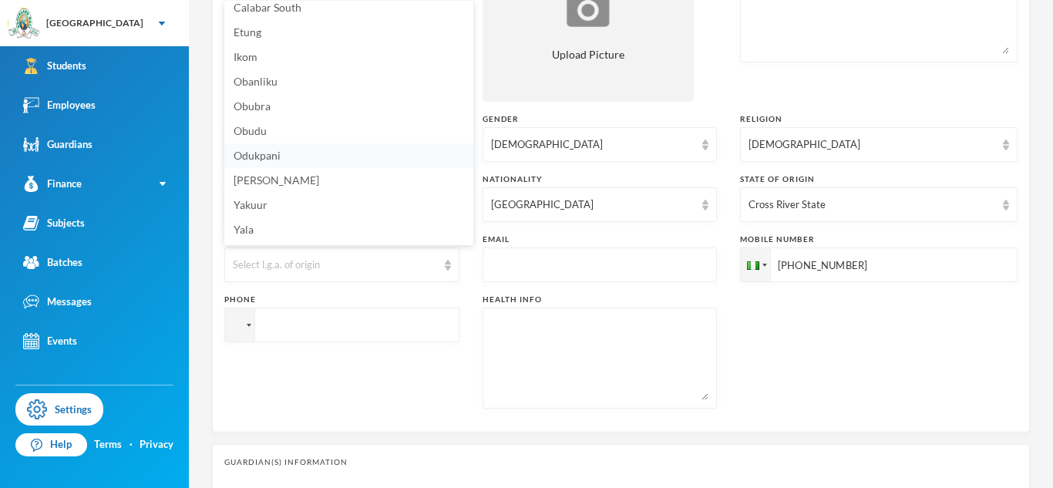
click at [311, 156] on li "Odukpani" at bounding box center [348, 155] width 249 height 25
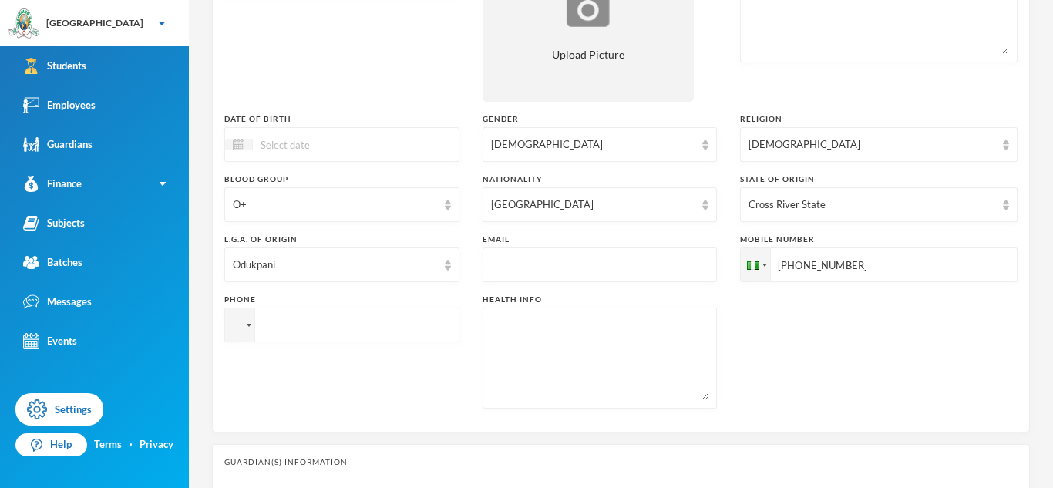
click at [586, 270] on input "text" at bounding box center [600, 265] width 218 height 35
type input "[EMAIL_ADDRESS][DOMAIN_NAME]"
click at [652, 375] on textarea at bounding box center [600, 358] width 218 height 84
type textarea "B"
type textarea "NIL"
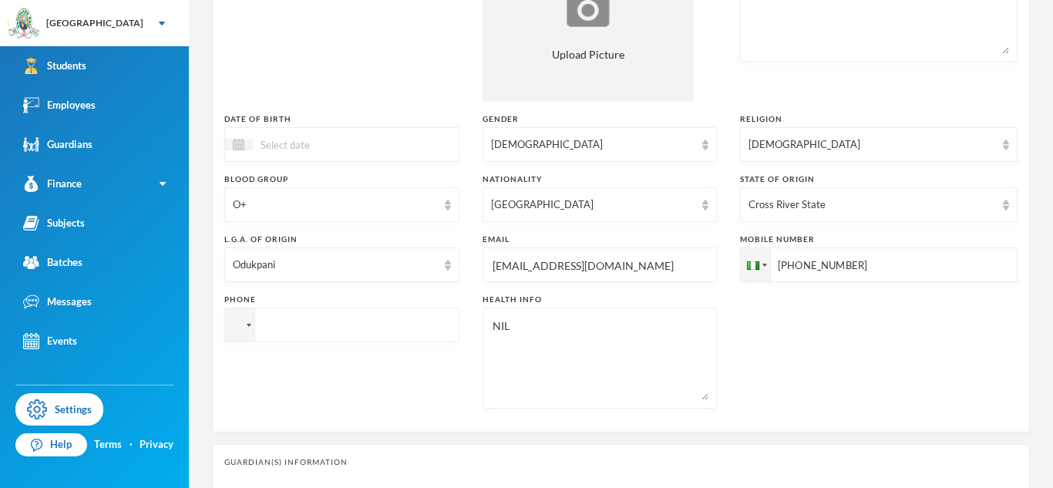
click at [333, 329] on input "tel" at bounding box center [341, 324] width 235 height 35
paste input "8029359278"
type input "[PHONE_NUMBER]"
click at [342, 146] on input at bounding box center [317, 145] width 129 height 18
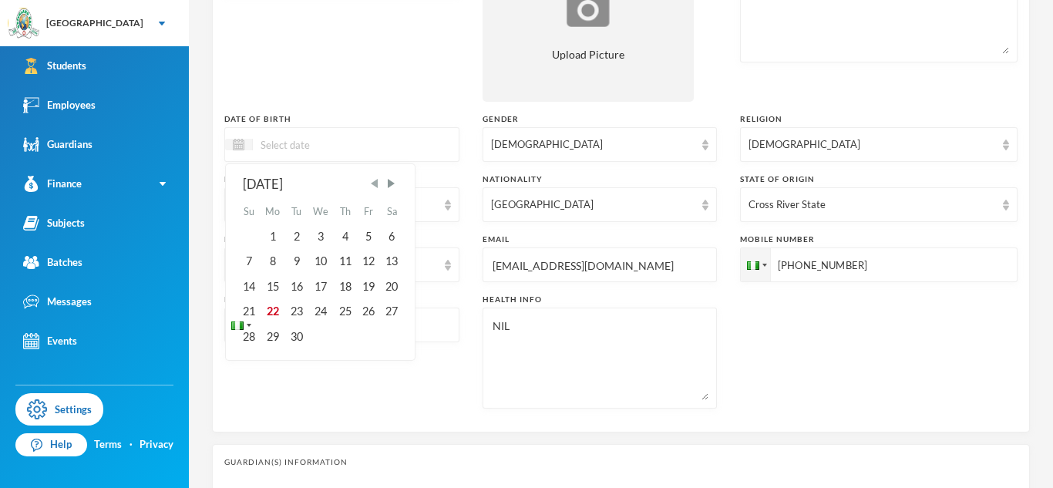
click at [380, 186] on span "Previous Month" at bounding box center [375, 183] width 14 height 14
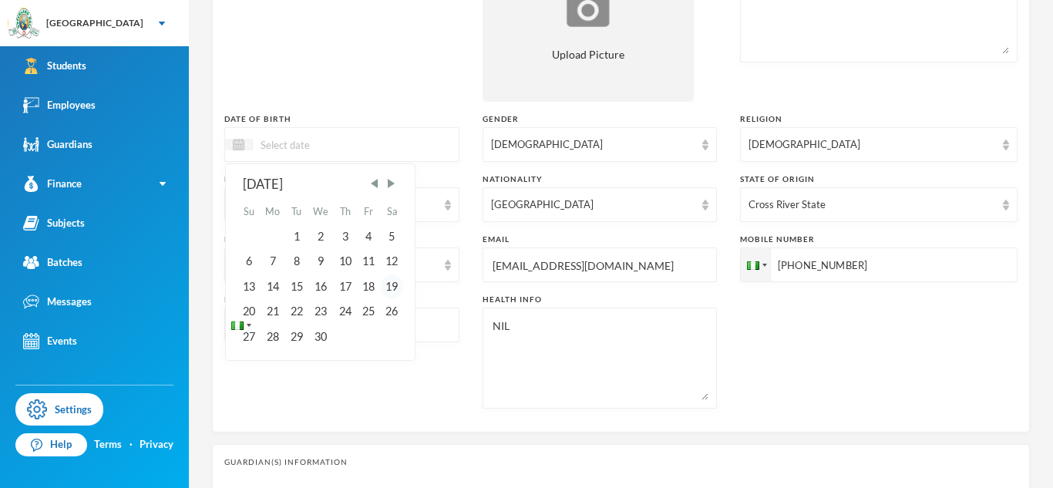
click at [394, 293] on div "19" at bounding box center [391, 286] width 23 height 25
click at [306, 146] on input "19/04/002016" at bounding box center [317, 145] width 129 height 18
type input "[DATE]"
click at [300, 304] on div "19" at bounding box center [295, 311] width 23 height 25
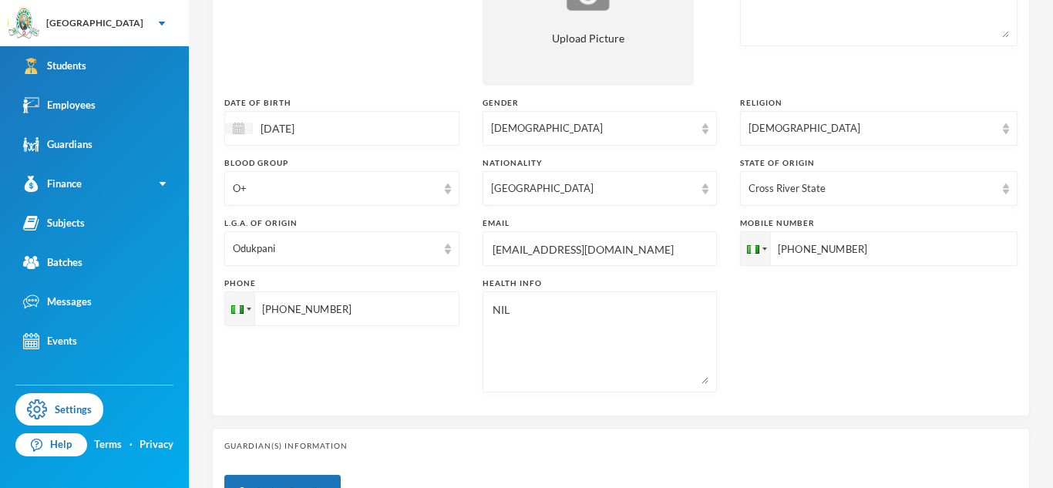
scroll to position [532, 0]
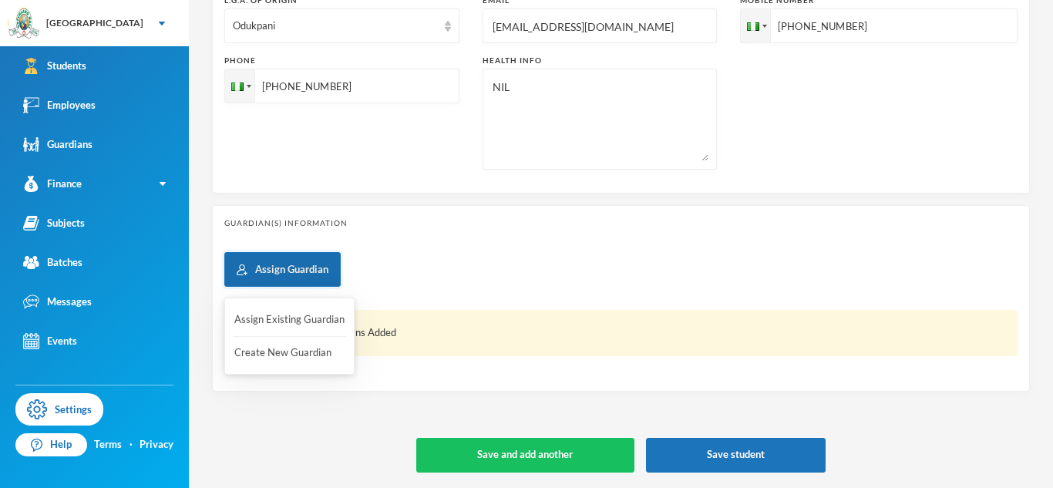
click at [307, 259] on button "Assign Guardian" at bounding box center [282, 269] width 116 height 35
click at [297, 351] on button "Create New Guardian" at bounding box center [289, 353] width 113 height 28
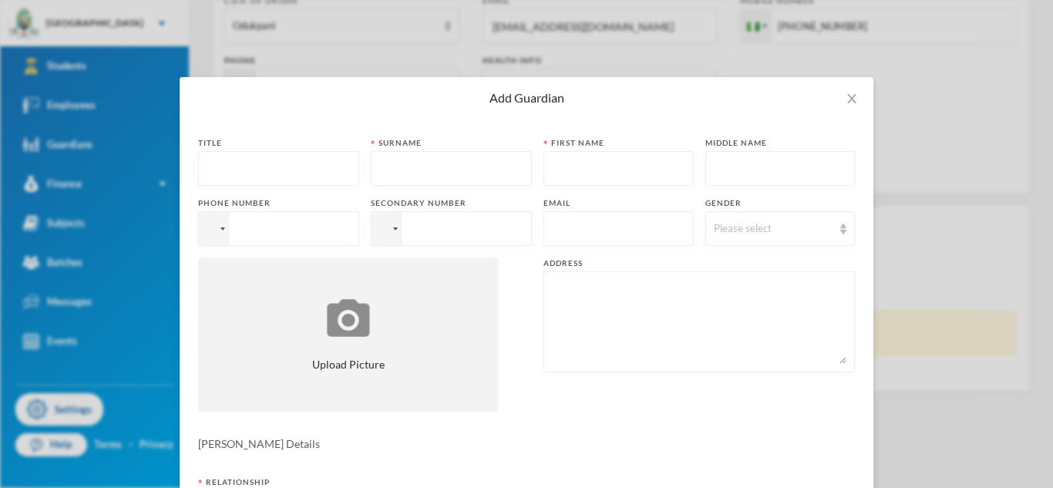
click at [257, 178] on input "text" at bounding box center [279, 169] width 144 height 35
type input "Mr"
click at [423, 163] on input "text" at bounding box center [451, 169] width 144 height 35
type input "[PERSON_NAME]"
click at [563, 240] on input "text" at bounding box center [618, 229] width 133 height 35
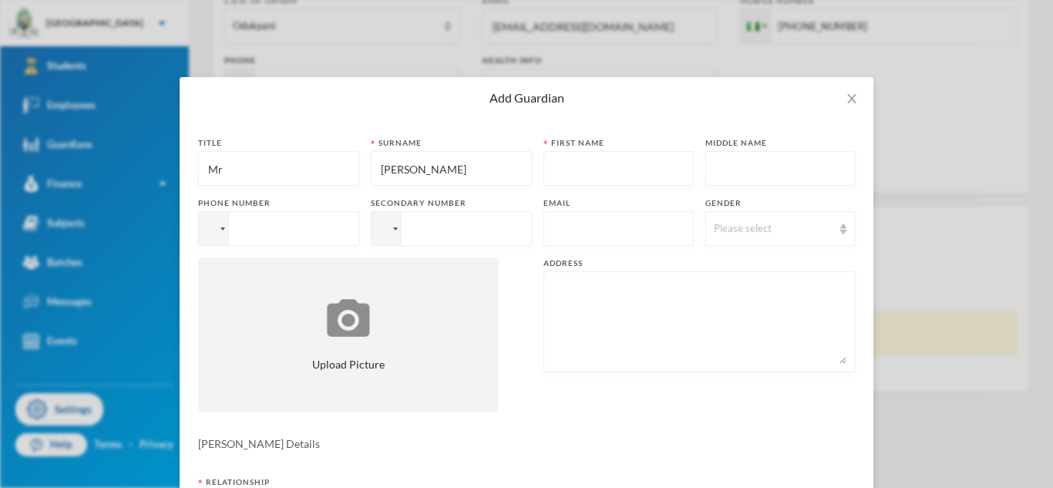
paste input "[PERSON_NAME] [PERSON_NAME] 8029359278"
type input "[PERSON_NAME] [PERSON_NAME] 8029359278"
click at [633, 230] on input "text" at bounding box center [618, 229] width 133 height 35
paste input "[EMAIL_ADDRESS][DOMAIN_NAME]"
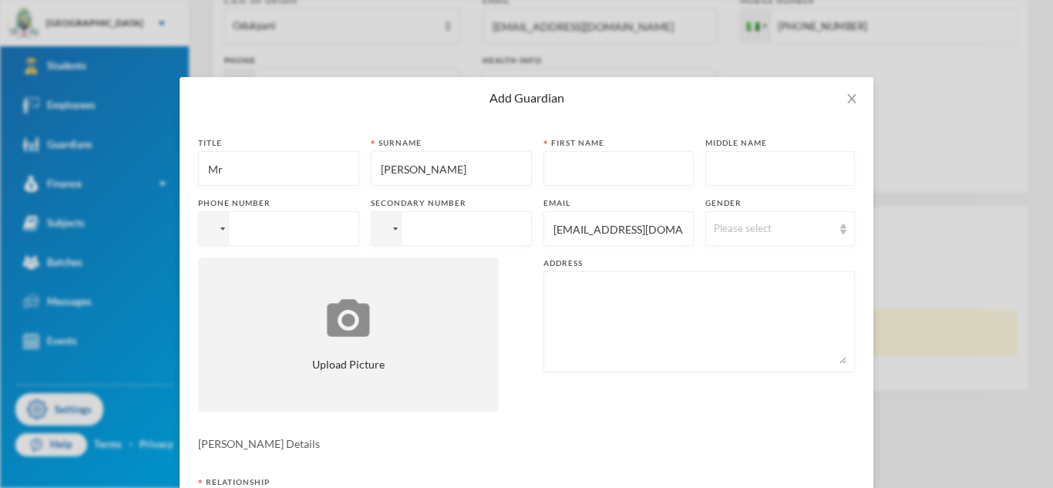
type input "[EMAIL_ADDRESS][DOMAIN_NAME]"
click at [398, 160] on input "[PERSON_NAME]" at bounding box center [451, 169] width 144 height 35
type input "Ojor"
click at [568, 176] on input "text" at bounding box center [618, 169] width 133 height 35
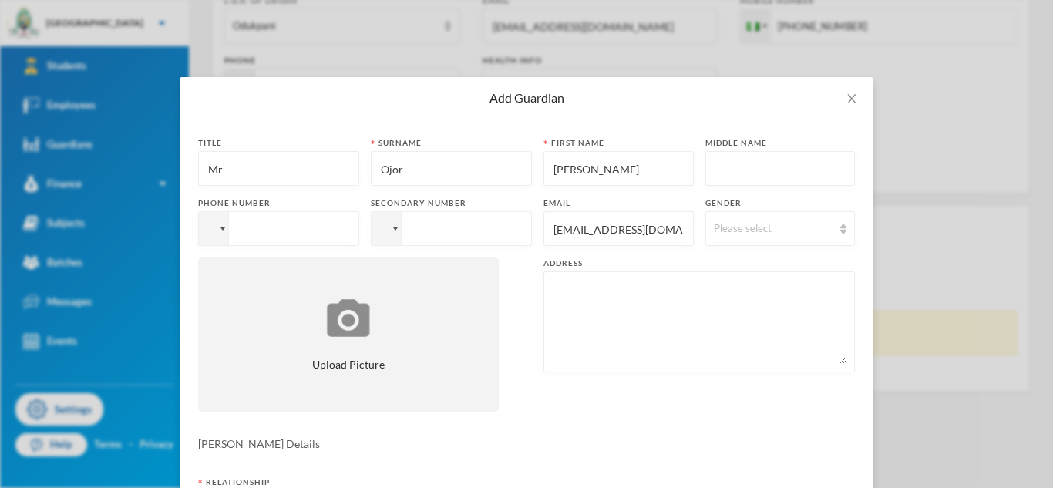
type input "[PERSON_NAME]"
click at [294, 225] on input "tel" at bounding box center [278, 228] width 161 height 35
paste input "09167682714"
click at [264, 232] on input "[PHONE_NUMBER]" at bounding box center [278, 228] width 161 height 35
type input "[PHONE_NUMBER]"
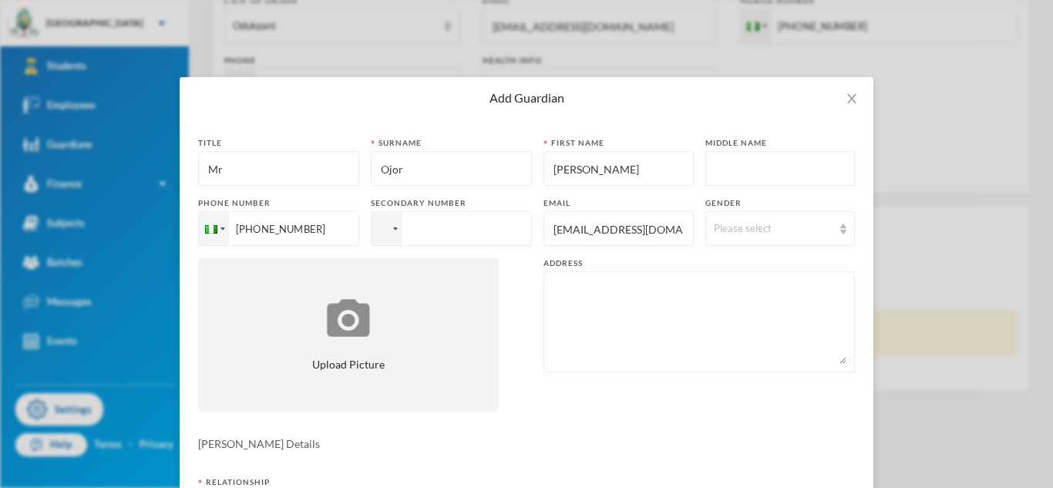
click at [454, 235] on input "tel" at bounding box center [451, 228] width 161 height 35
paste input "08033749786"
click at [438, 227] on input "[PHONE_NUMBER]" at bounding box center [451, 228] width 161 height 35
type input "[PHONE_NUMBER]"
click at [715, 230] on div "Please select" at bounding box center [773, 228] width 119 height 15
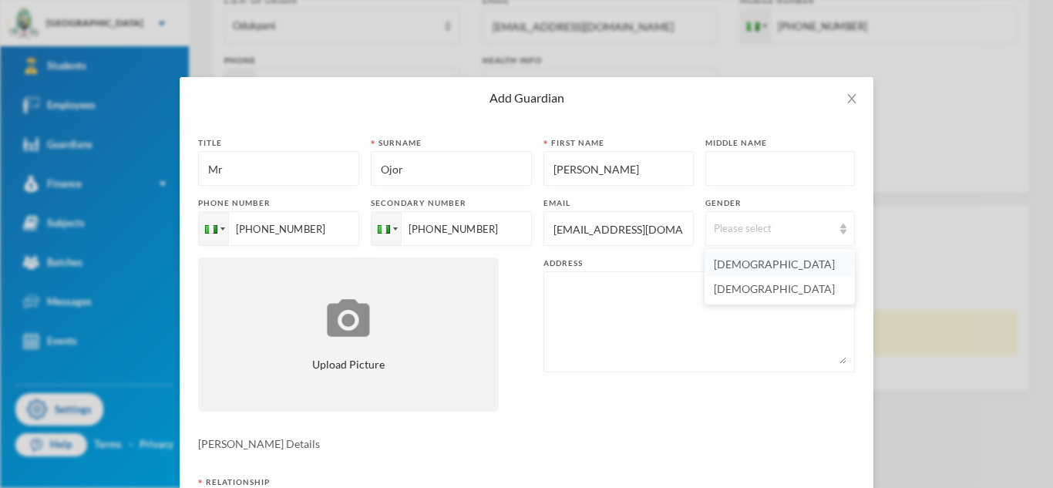
click at [724, 267] on span "[DEMOGRAPHIC_DATA]" at bounding box center [774, 263] width 121 height 13
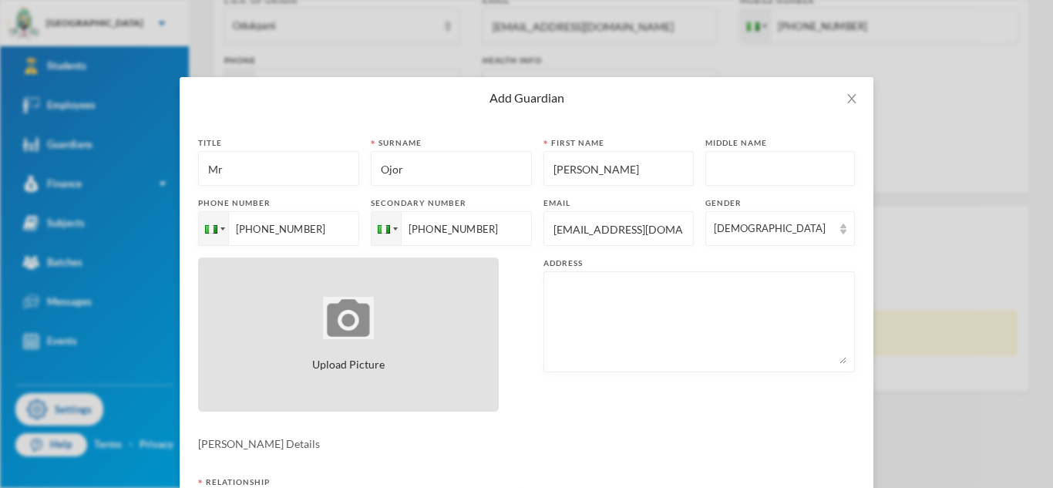
scroll to position [244, 0]
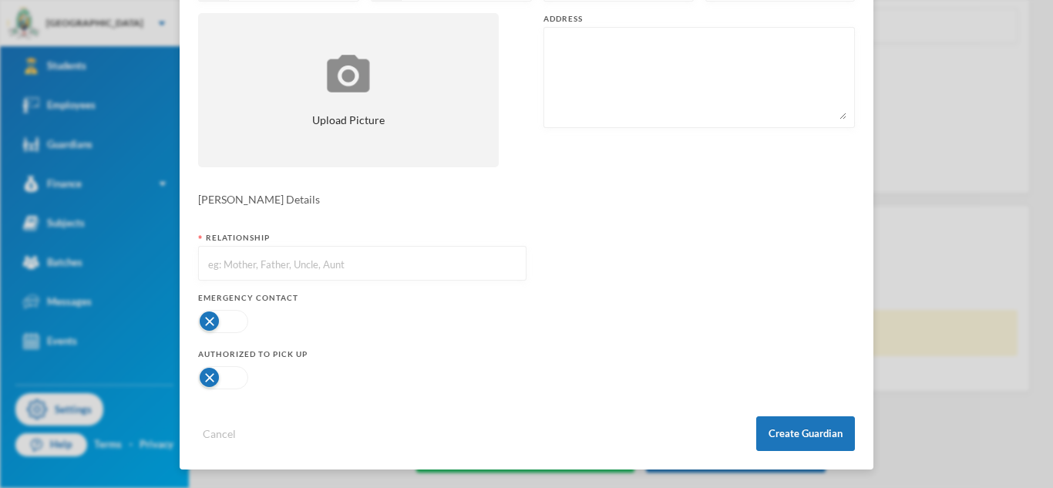
click at [350, 266] on input "text" at bounding box center [362, 264] width 311 height 35
type input "Father"
click at [222, 314] on button "button" at bounding box center [223, 321] width 50 height 23
click at [230, 377] on button "button" at bounding box center [223, 377] width 50 height 23
click at [790, 443] on button "Create Guardian" at bounding box center [805, 433] width 99 height 35
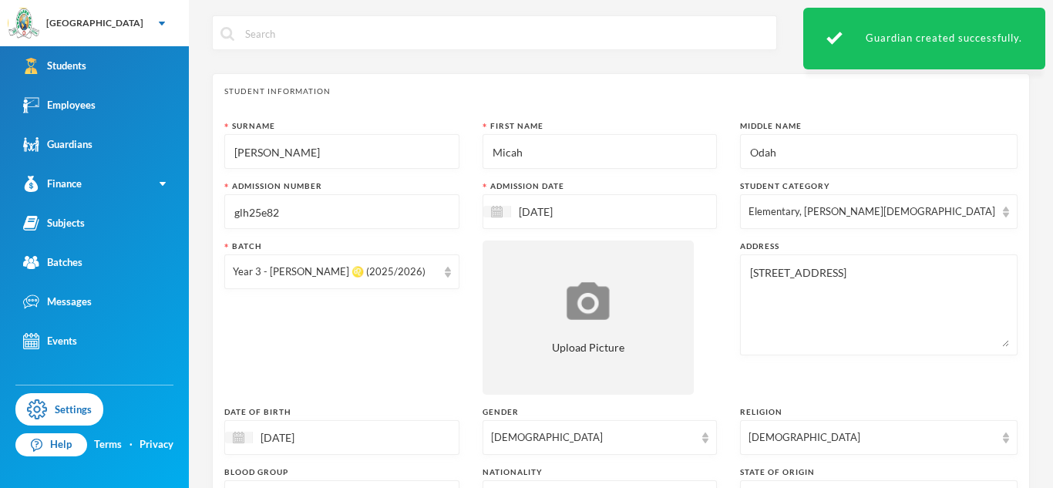
scroll to position [657, 0]
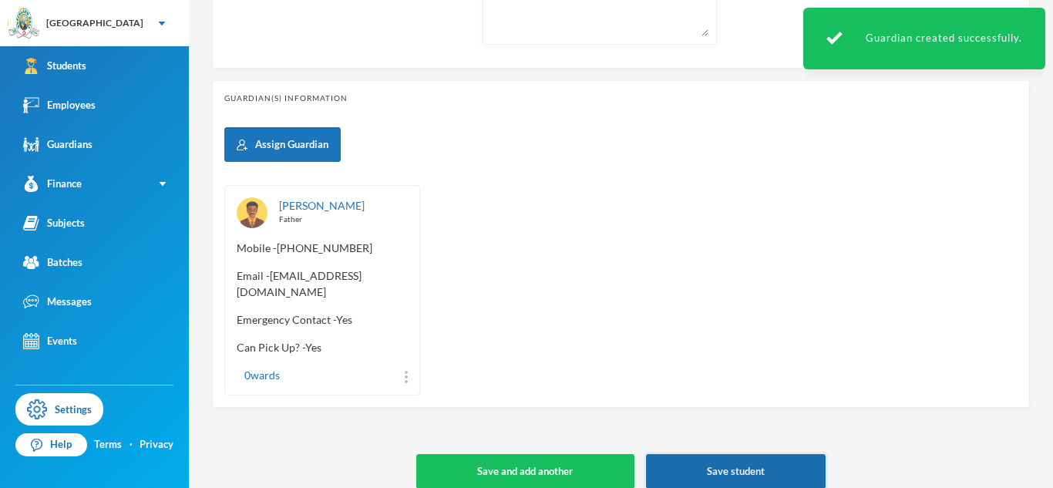
click at [674, 465] on button "Save student" at bounding box center [736, 471] width 180 height 35
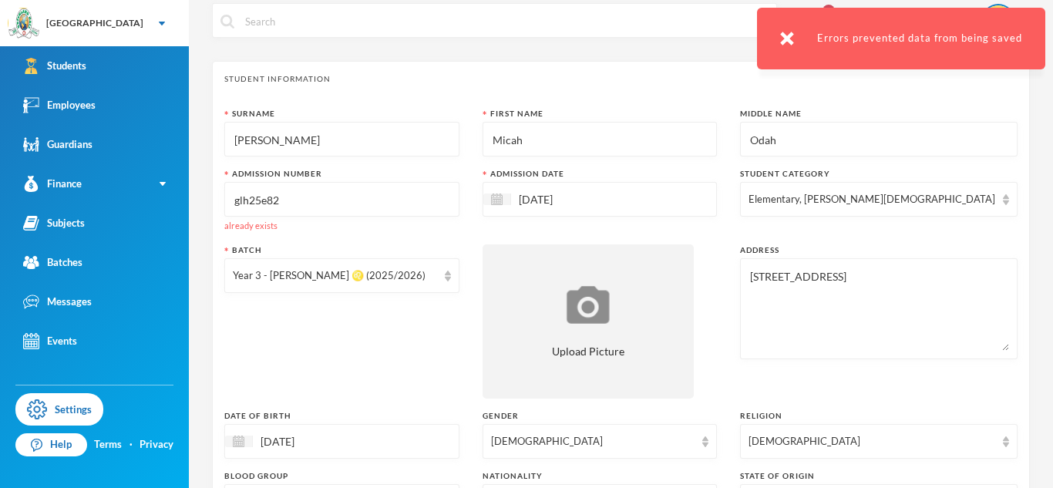
scroll to position [0, 0]
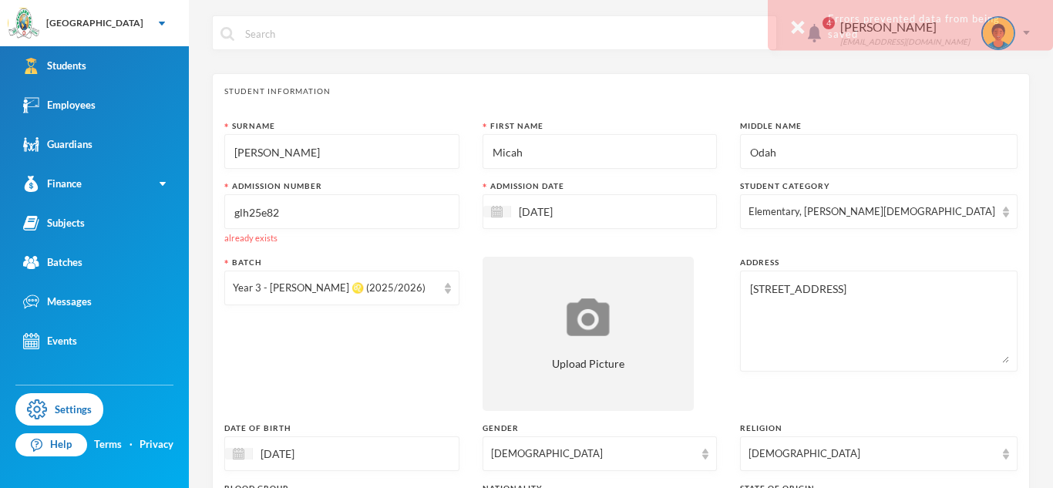
click at [378, 218] on input "glh25e82" at bounding box center [342, 212] width 218 height 35
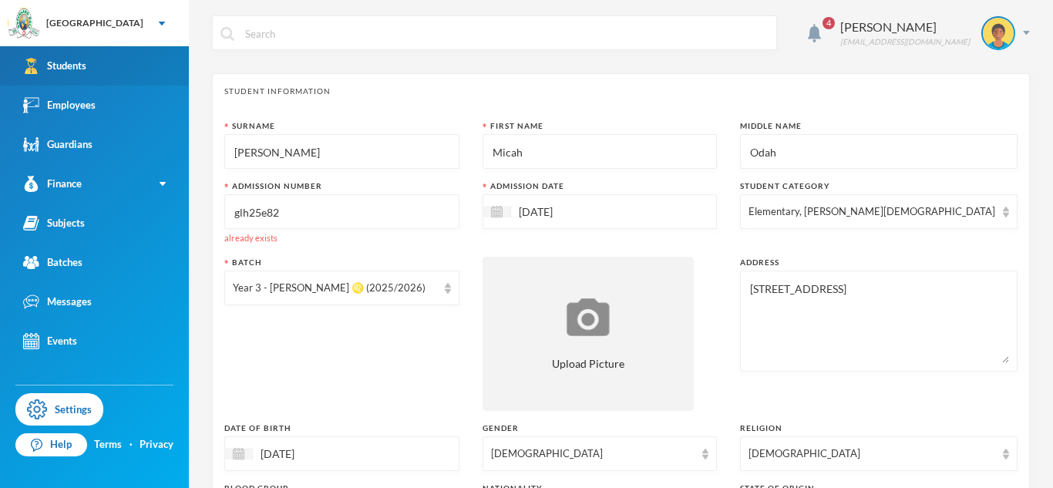
click at [144, 79] on link "Students" at bounding box center [94, 65] width 189 height 39
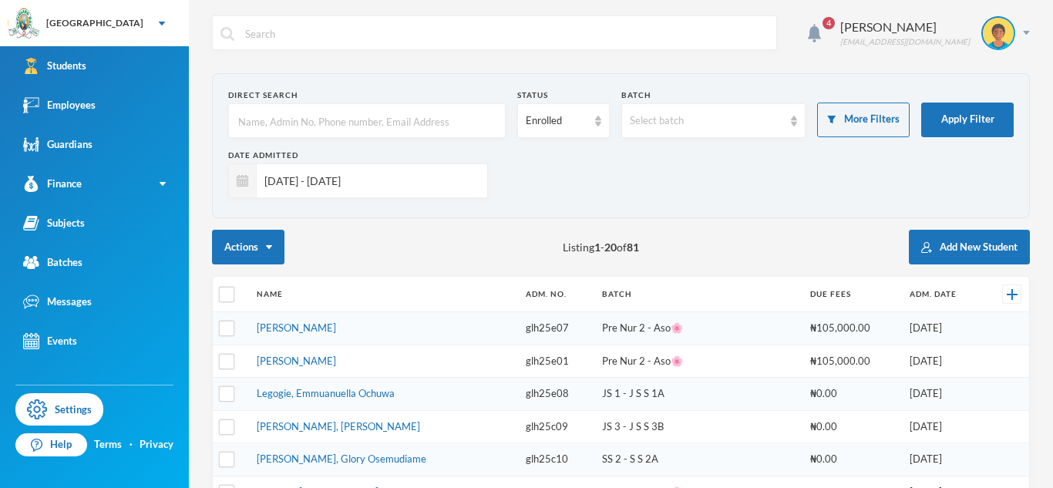
scroll to position [574, 0]
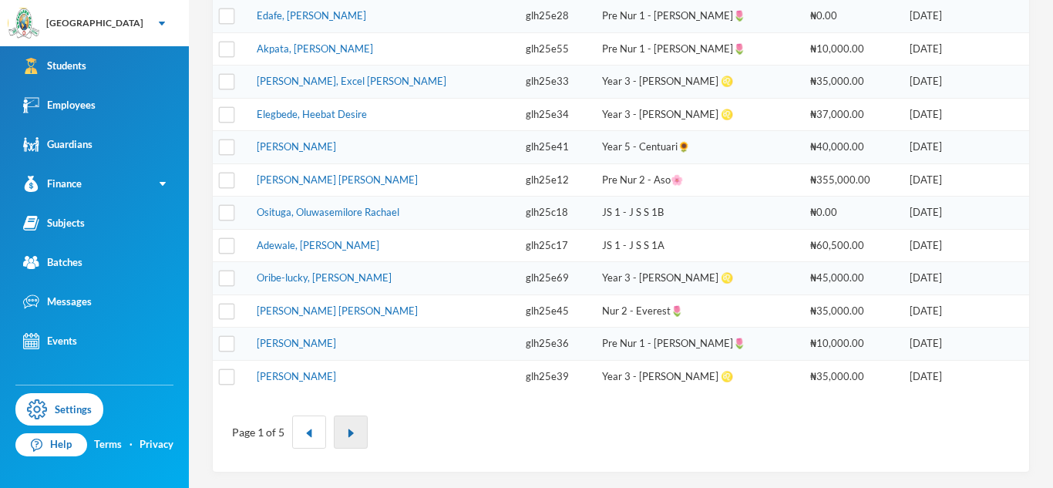
click at [341, 440] on button "button" at bounding box center [351, 431] width 34 height 33
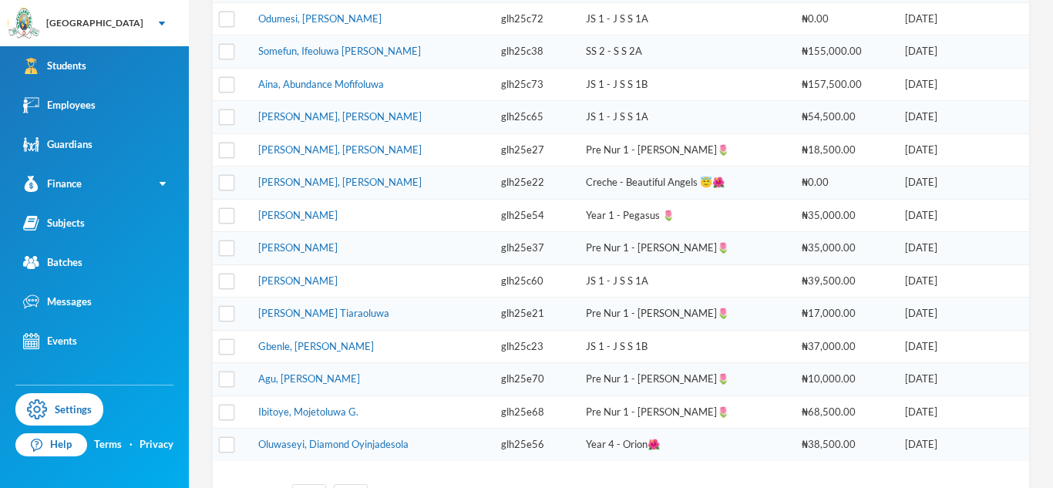
scroll to position [542, 0]
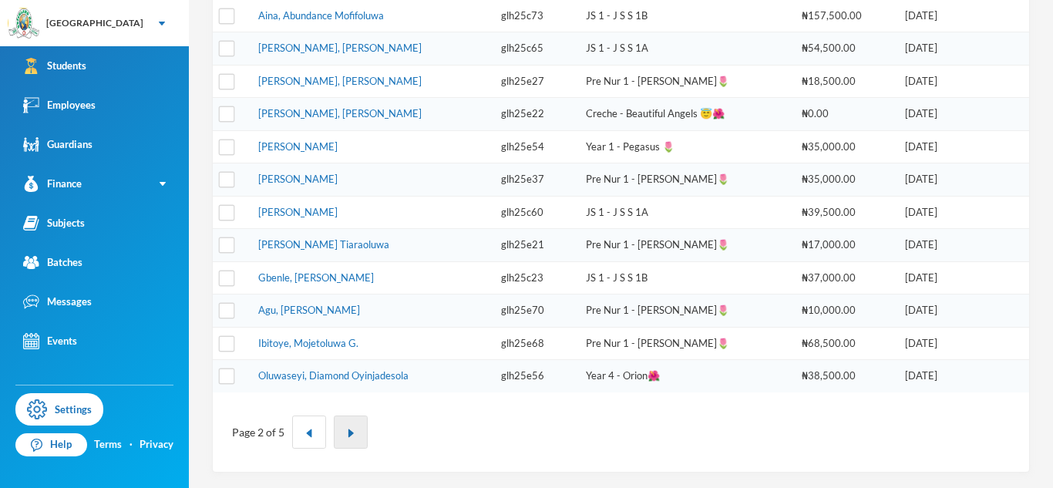
click at [361, 428] on button "button" at bounding box center [351, 431] width 34 height 33
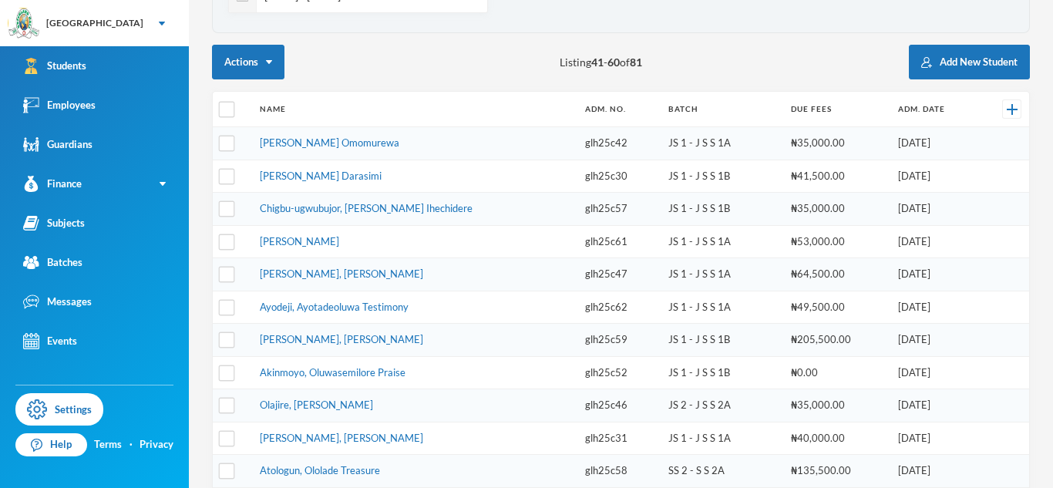
scroll to position [574, 0]
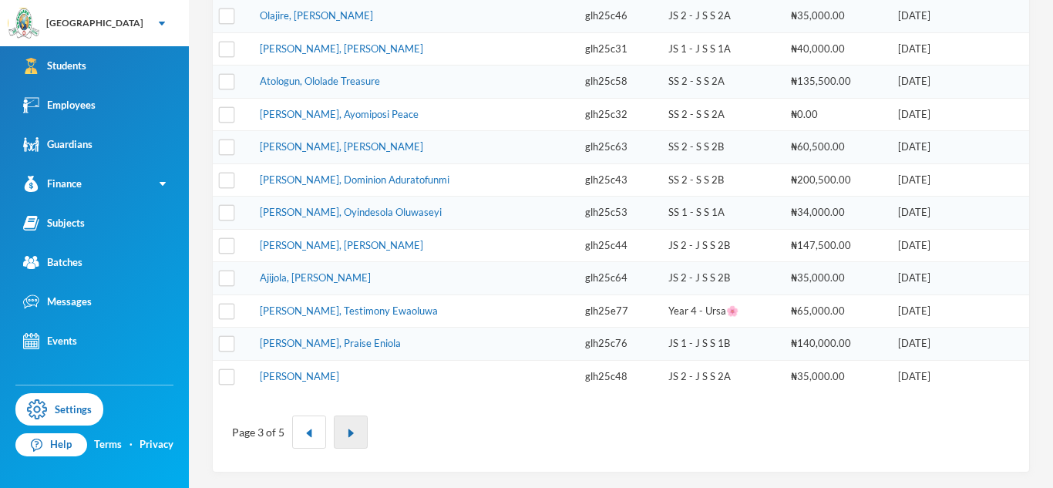
click at [355, 432] on button "button" at bounding box center [351, 431] width 34 height 33
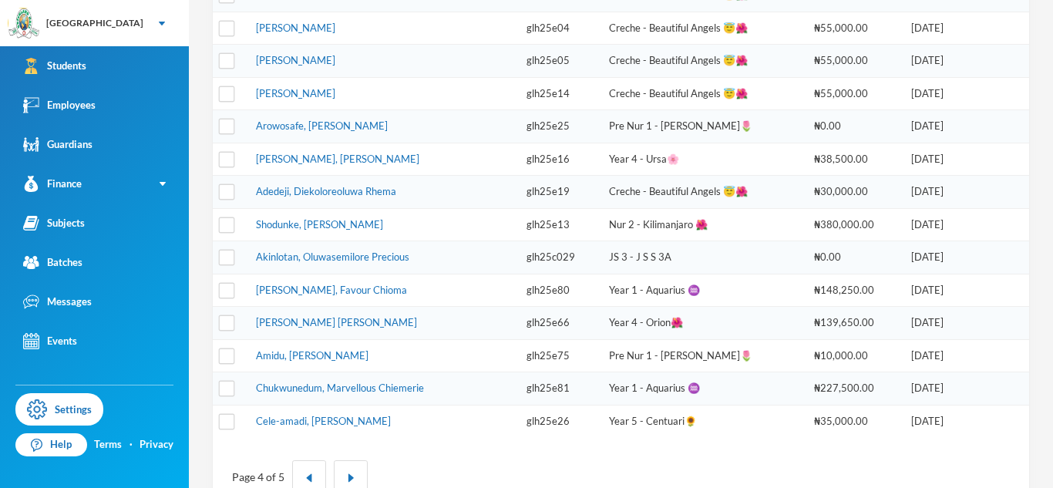
scroll to position [534, 0]
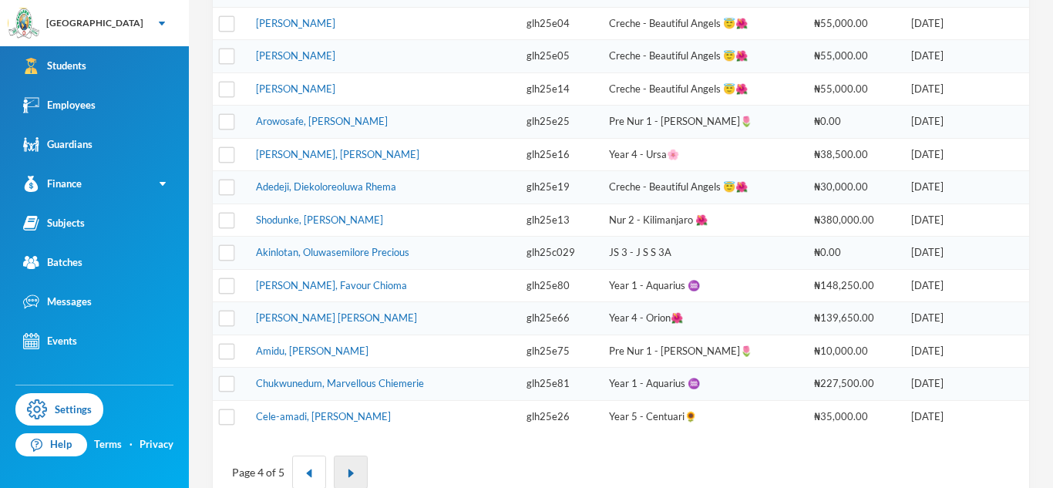
click at [365, 462] on button "button" at bounding box center [351, 471] width 34 height 33
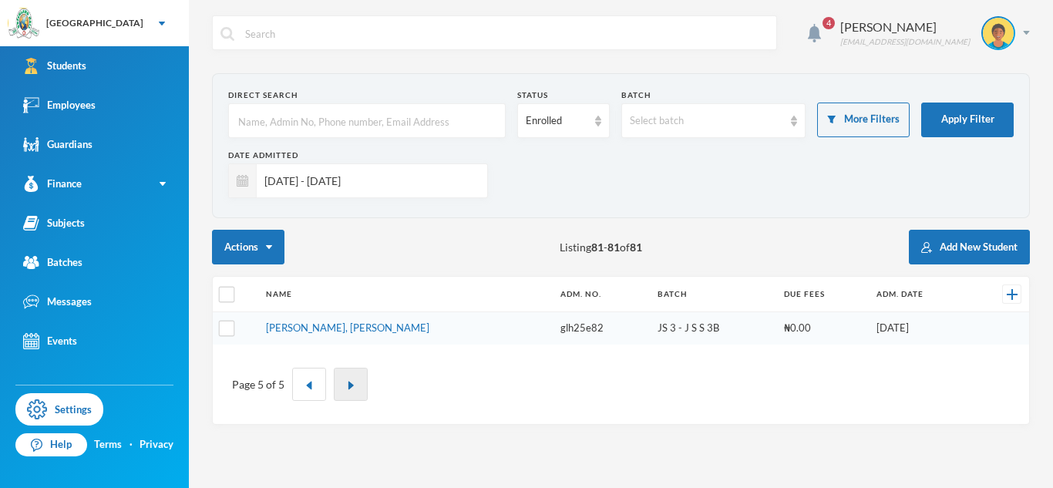
scroll to position [0, 0]
click at [937, 243] on button "Add New Student" at bounding box center [969, 247] width 121 height 35
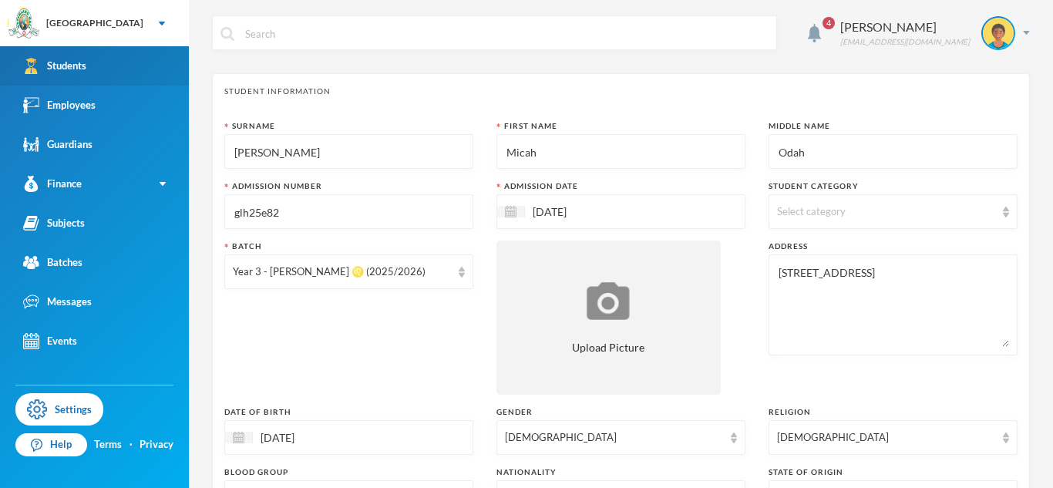
click at [146, 69] on link "Students" at bounding box center [94, 65] width 189 height 39
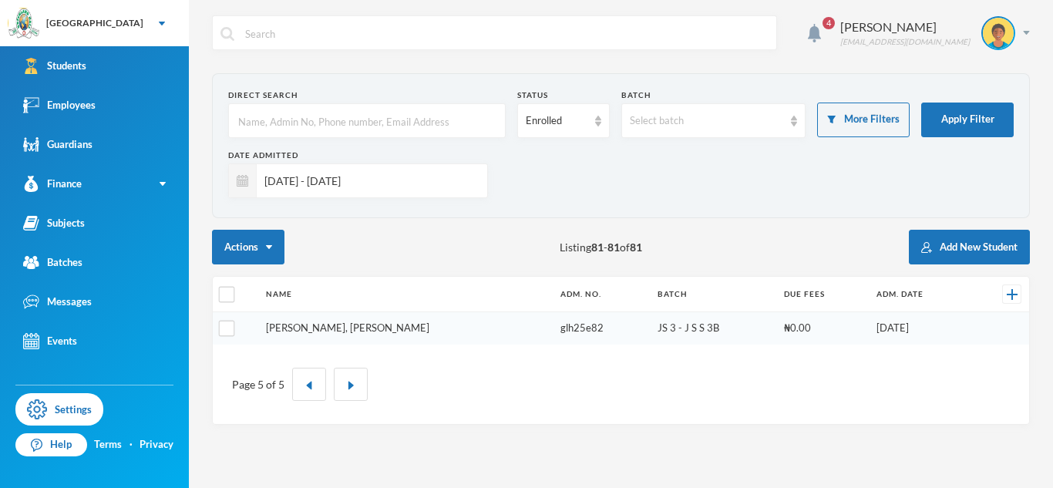
click at [353, 330] on link "[PERSON_NAME], [PERSON_NAME]" at bounding box center [347, 327] width 163 height 12
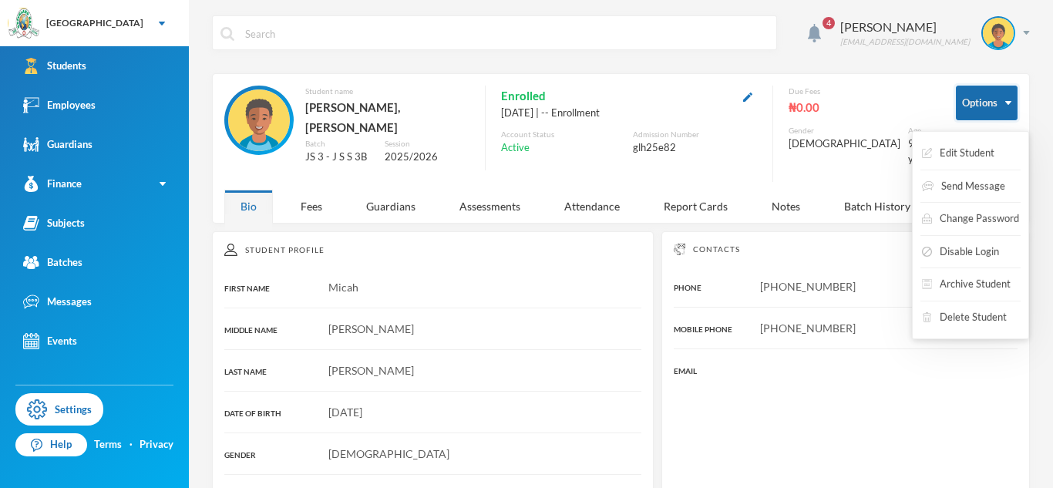
click at [960, 114] on button "Options" at bounding box center [987, 103] width 62 height 35
click at [949, 329] on button "Delete Student" at bounding box center [964, 318] width 88 height 28
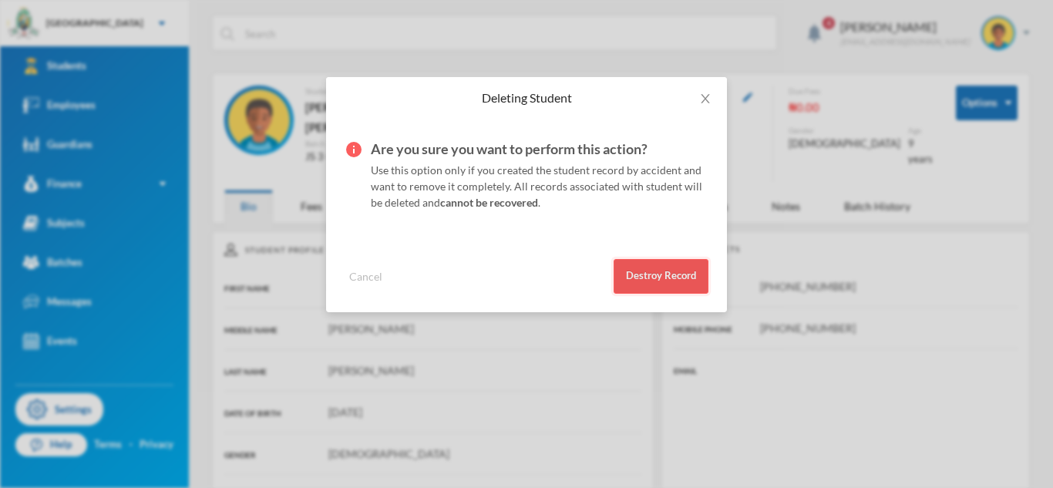
click at [697, 270] on button "Destroy Record" at bounding box center [660, 276] width 95 height 35
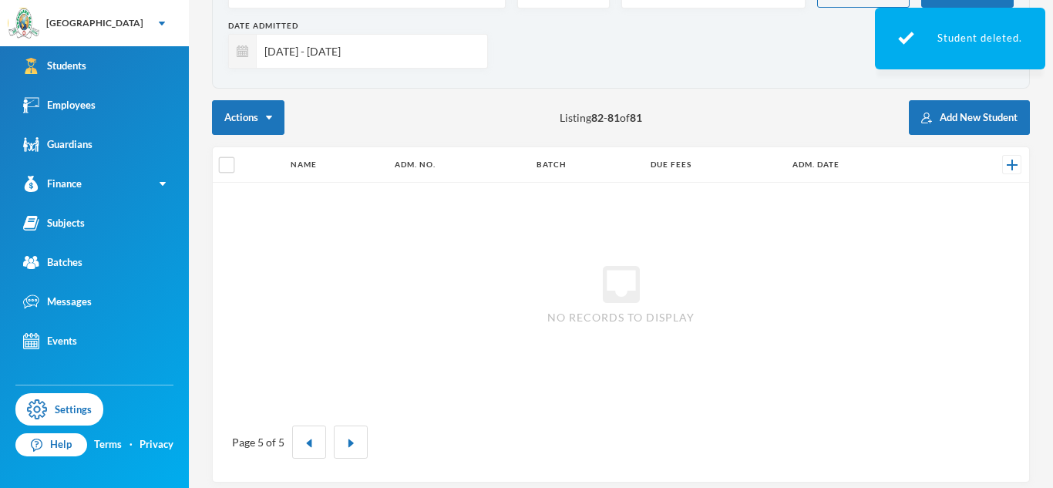
scroll to position [139, 0]
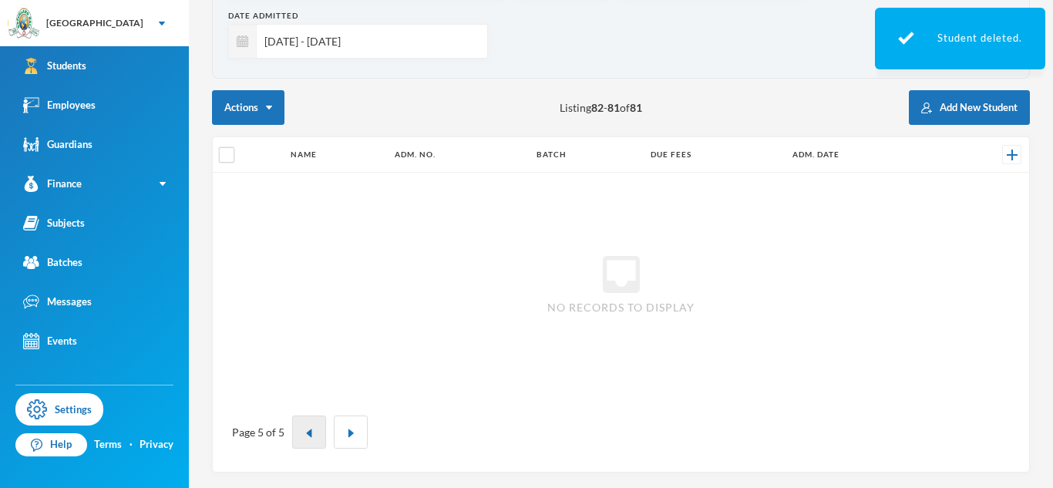
click at [293, 437] on button "button" at bounding box center [309, 431] width 34 height 33
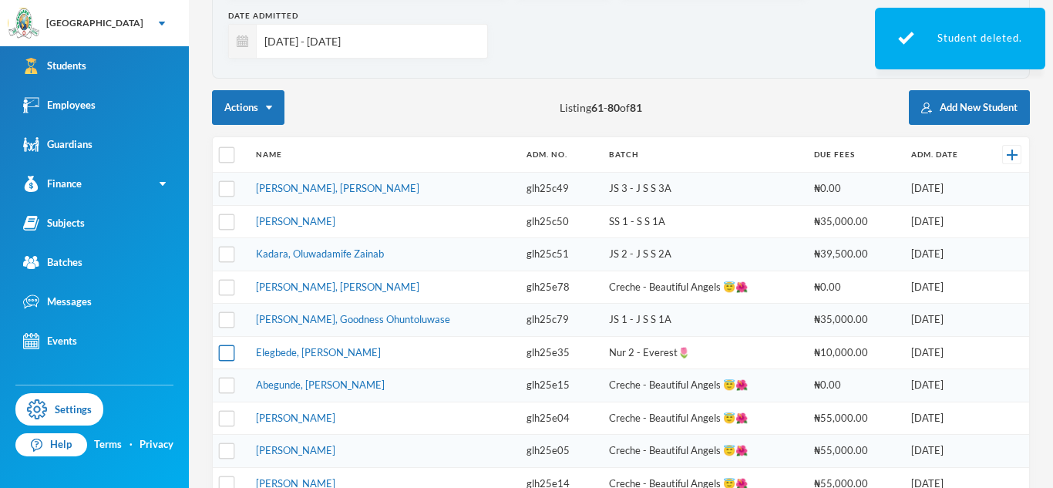
scroll to position [0, 0]
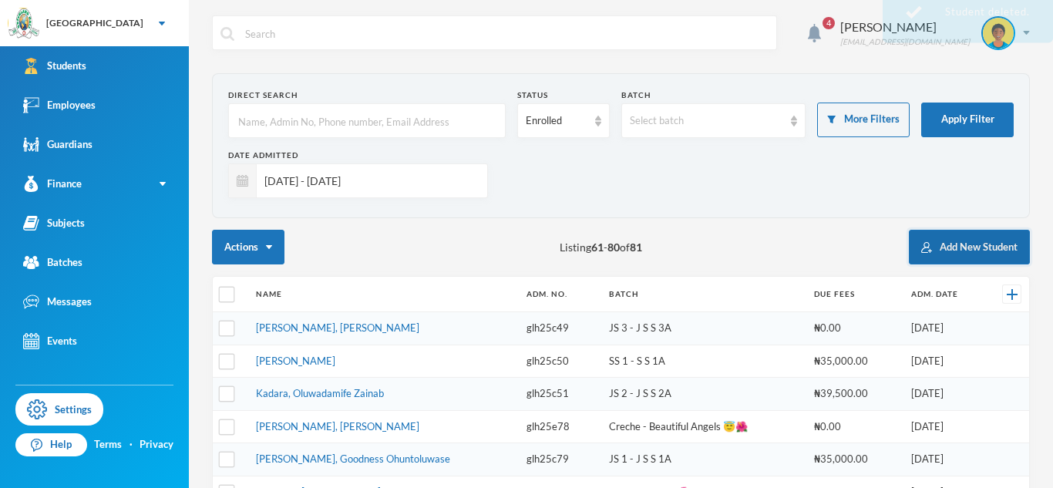
click at [929, 252] on button "Add New Student" at bounding box center [969, 247] width 121 height 35
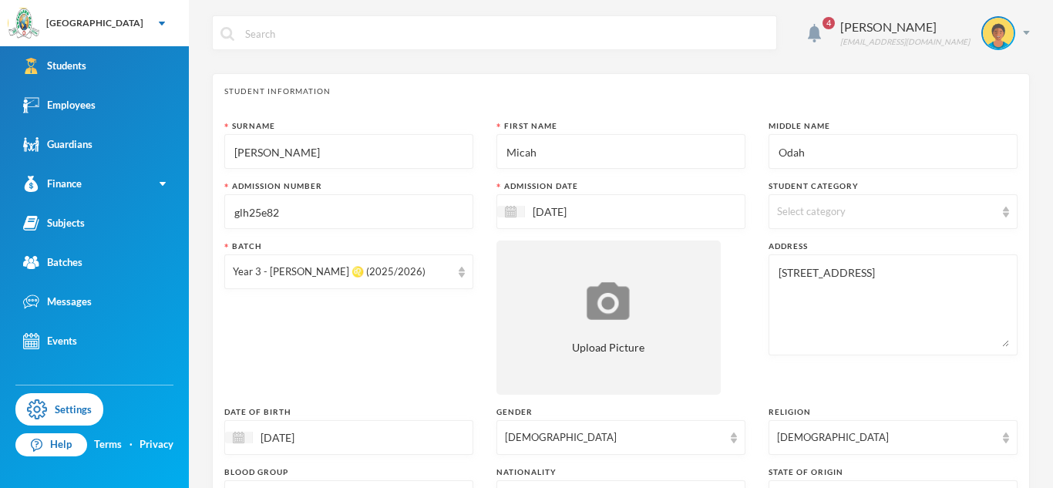
scroll to position [657, 0]
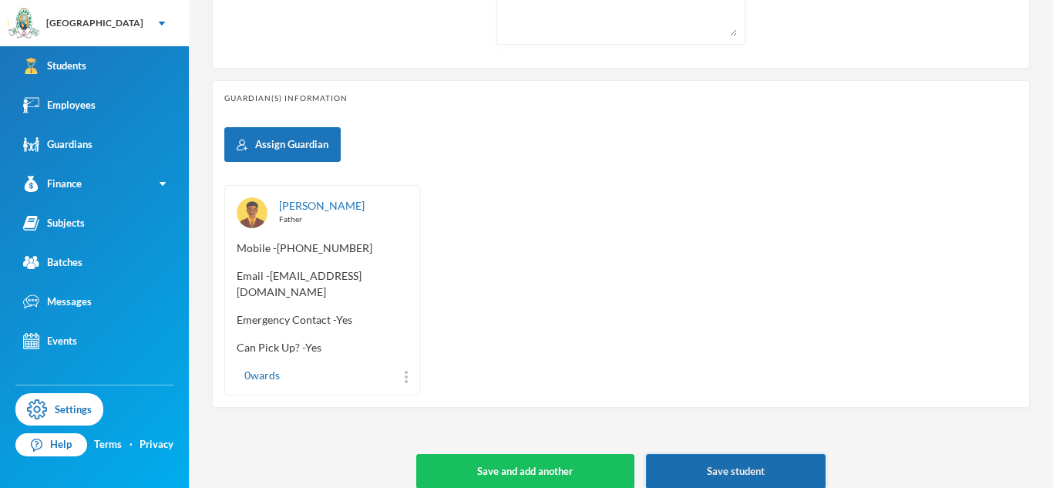
click at [687, 455] on button "Save student" at bounding box center [736, 471] width 180 height 35
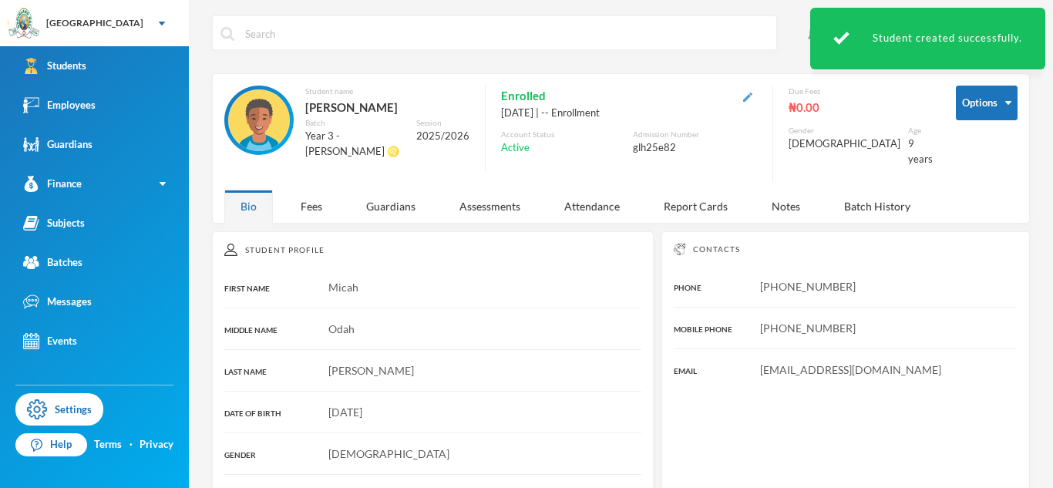
click at [752, 101] on img "button" at bounding box center [747, 96] width 9 height 9
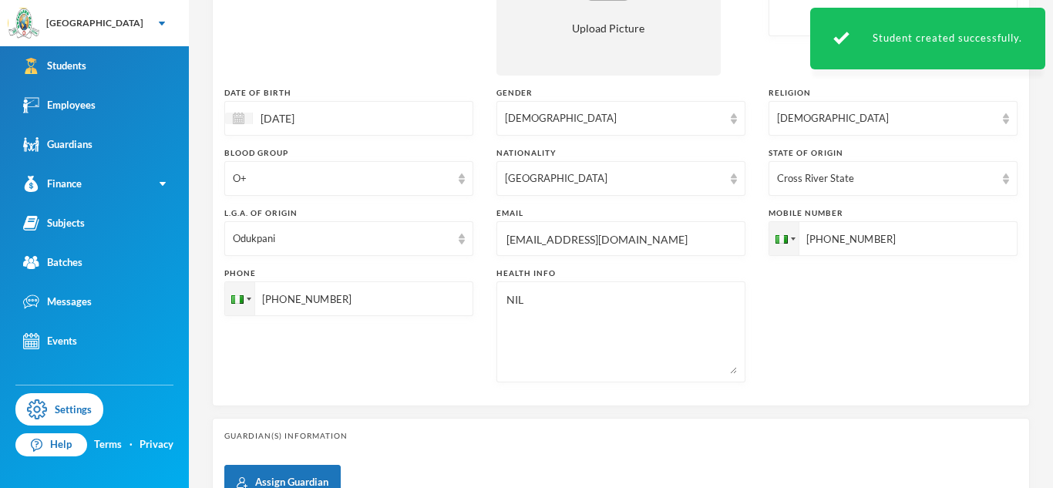
scroll to position [304, 0]
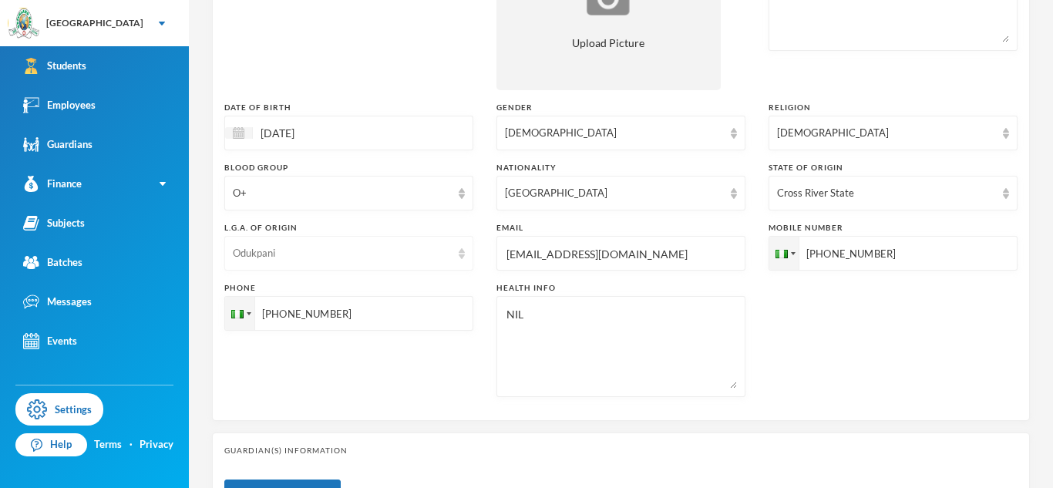
click at [392, 260] on div "Odukpani" at bounding box center [342, 253] width 218 height 15
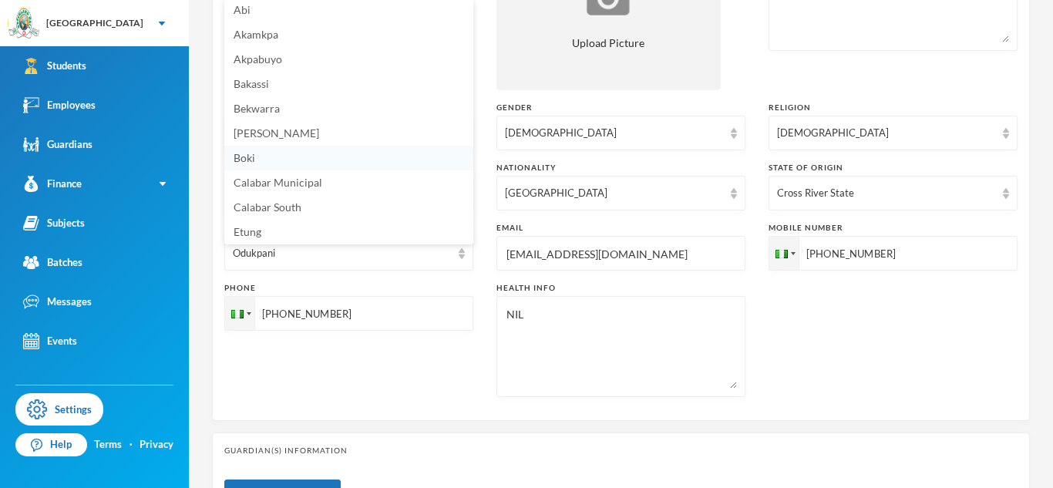
scroll to position [206, 0]
click at [291, 109] on li "Obubra" at bounding box center [348, 105] width 249 height 25
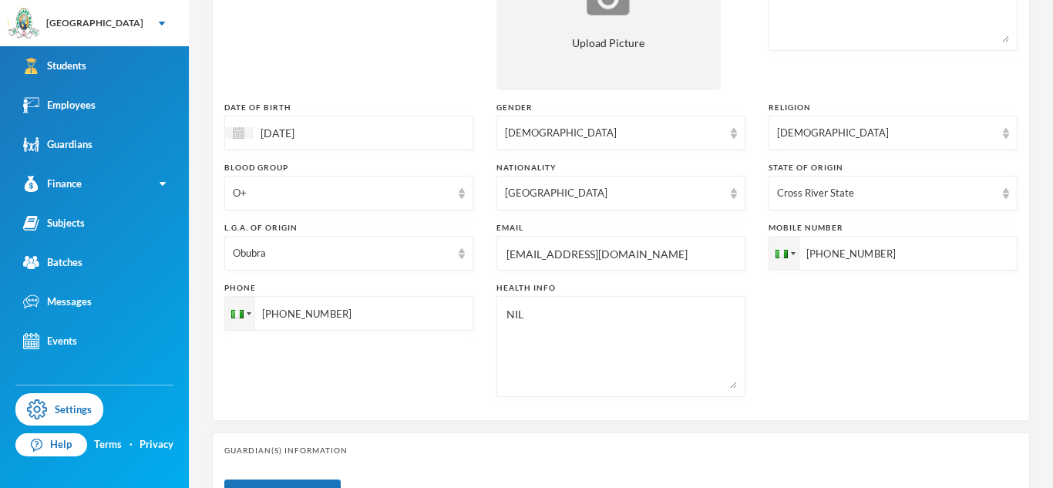
scroll to position [663, 0]
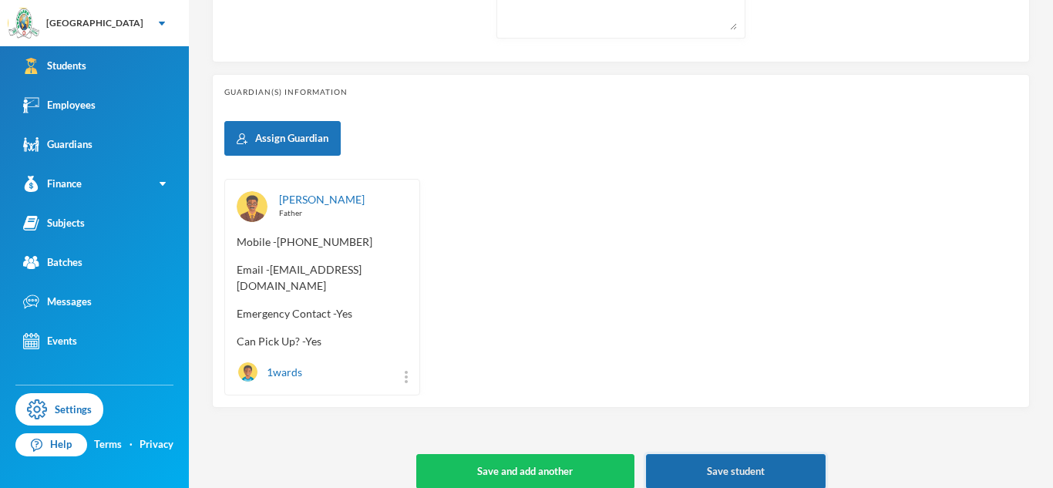
click at [691, 454] on button "Save student" at bounding box center [736, 471] width 180 height 35
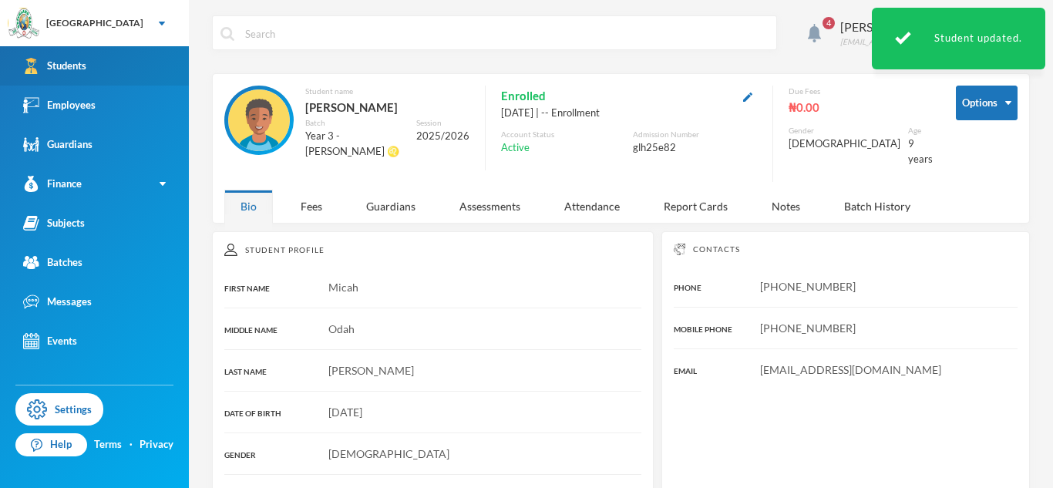
click at [136, 82] on link "Students" at bounding box center [94, 65] width 189 height 39
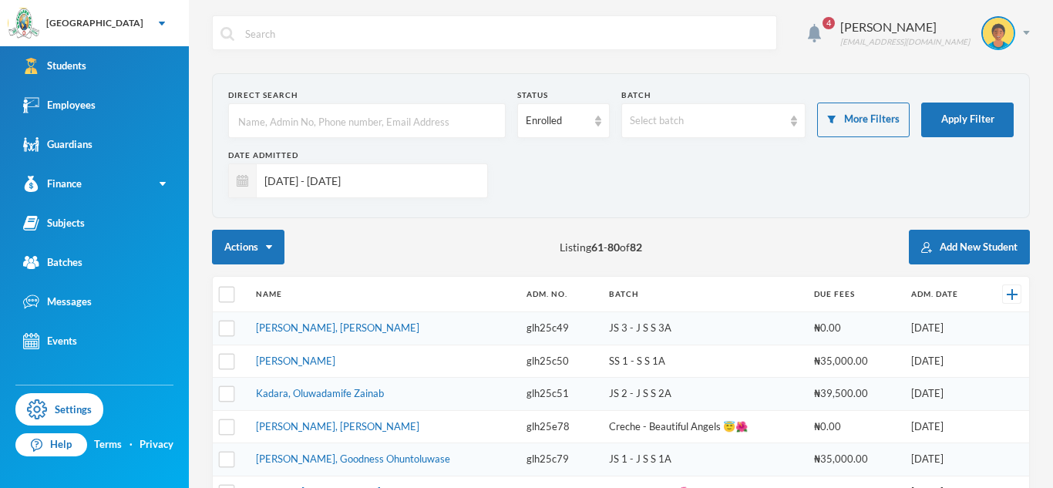
click at [327, 126] on input "text" at bounding box center [367, 121] width 260 height 35
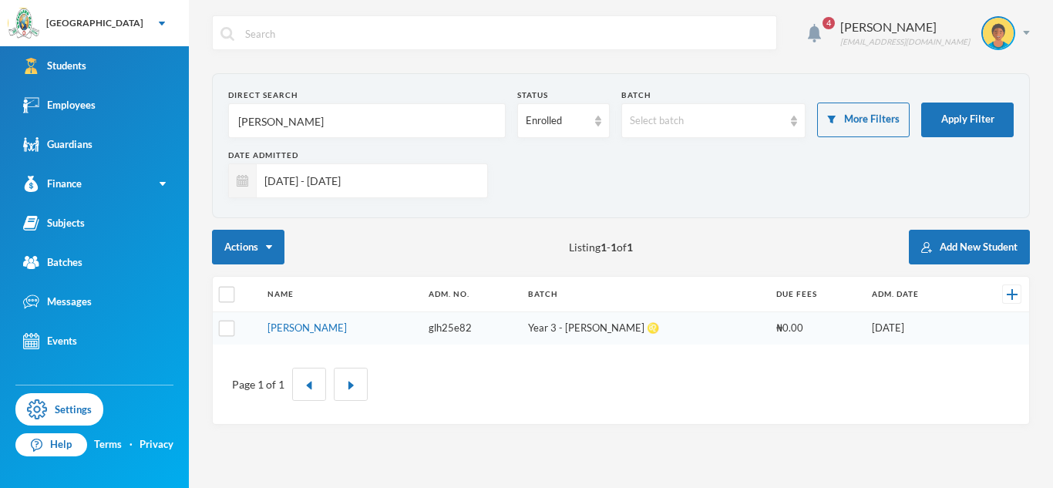
type input "[PERSON_NAME]"
click at [307, 329] on link "[PERSON_NAME]" at bounding box center [306, 327] width 79 height 12
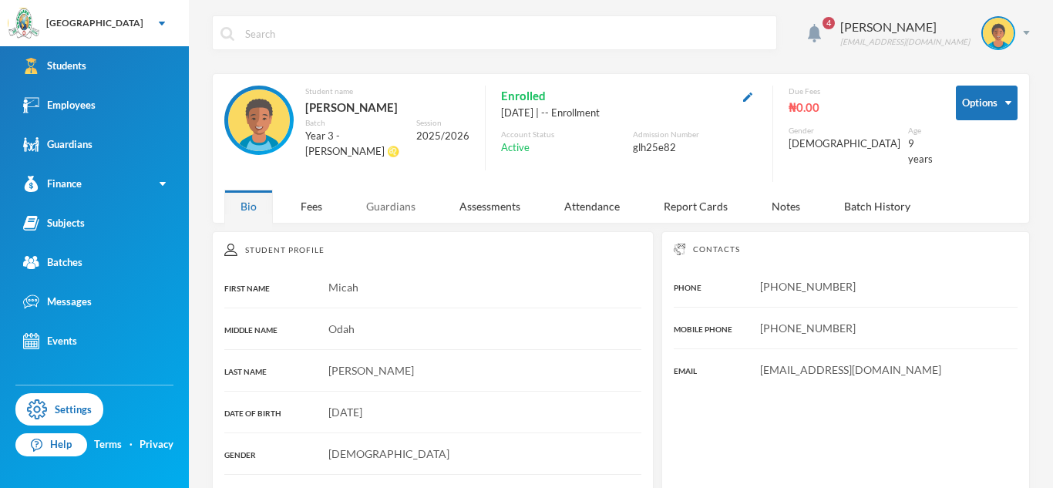
click at [402, 202] on div "Guardians" at bounding box center [391, 206] width 82 height 33
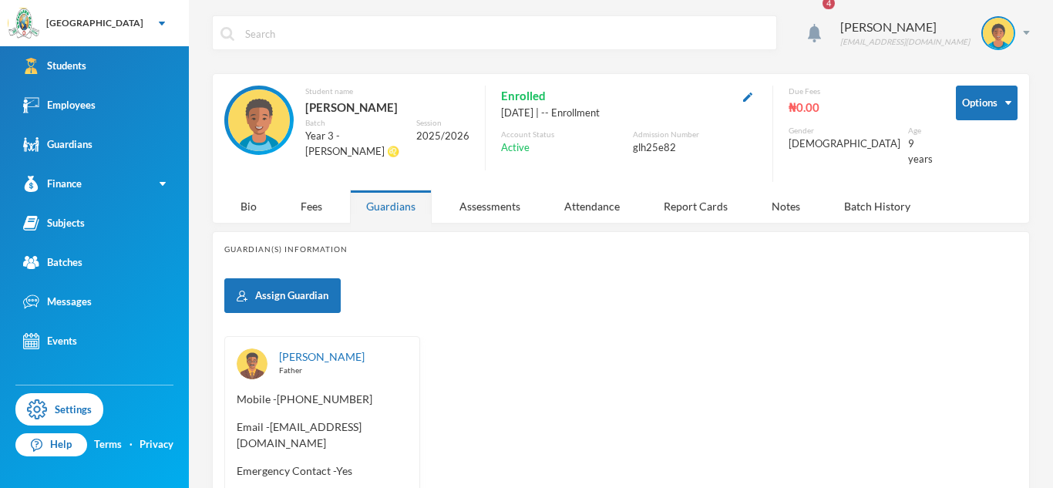
scroll to position [102, 0]
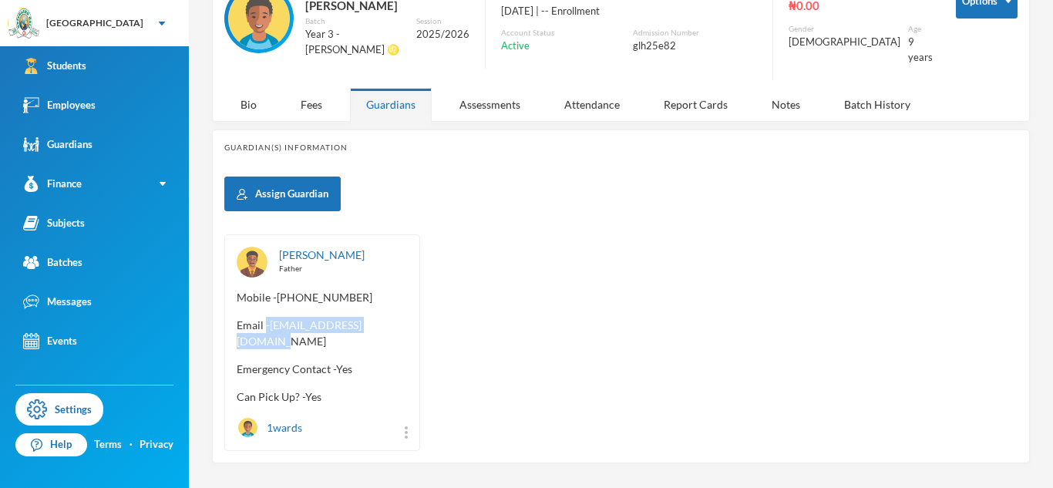
drag, startPoint x: 387, startPoint y: 317, endPoint x: 267, endPoint y: 317, distance: 120.2
click at [267, 317] on span "Email - [EMAIL_ADDRESS][DOMAIN_NAME]" at bounding box center [322, 333] width 171 height 32
copy span "- [EMAIL_ADDRESS][DOMAIN_NAME]"
drag, startPoint x: 277, startPoint y: 287, endPoint x: 389, endPoint y: 299, distance: 112.4
click at [389, 299] on div "[PERSON_NAME] Father Mobile - [PHONE_NUMBER] Email - [EMAIL_ADDRESS][DOMAIN_NAM…" at bounding box center [322, 342] width 196 height 217
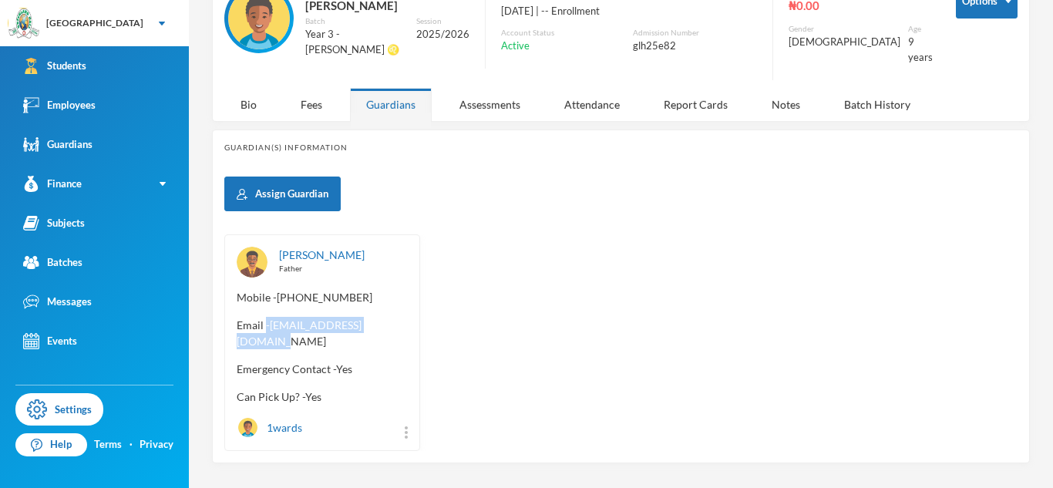
copy span "[PHONE_NUMBER]"
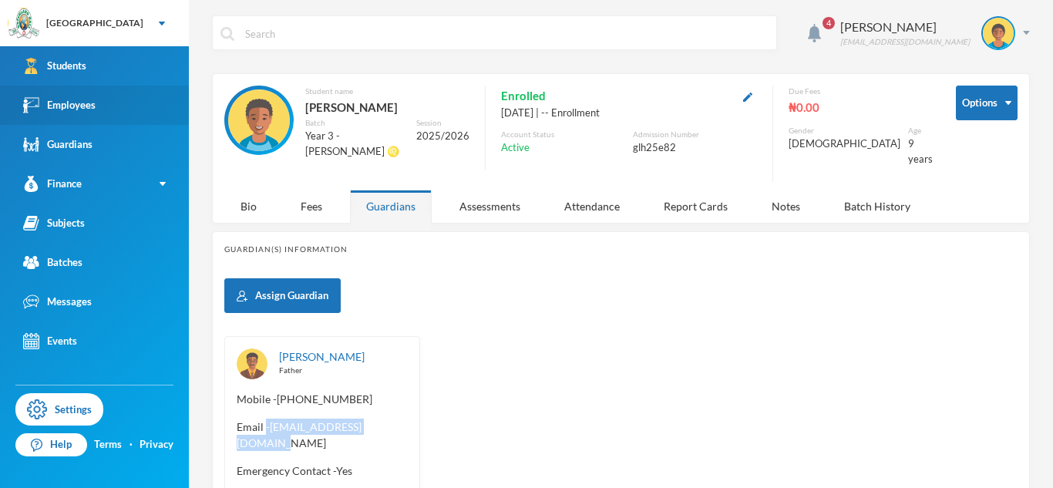
click at [152, 102] on link "Employees" at bounding box center [94, 105] width 189 height 39
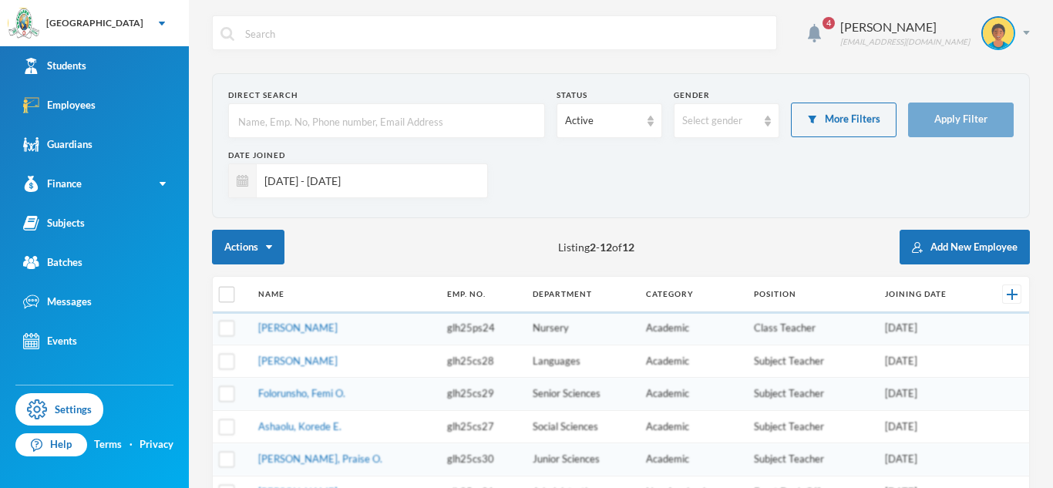
click at [285, 119] on input "text" at bounding box center [387, 121] width 300 height 35
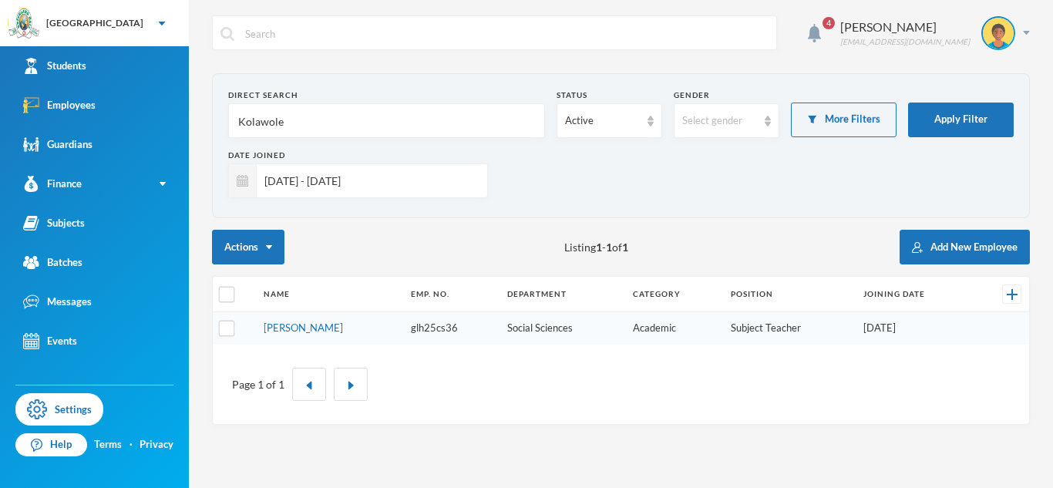
click at [246, 124] on input "Kolawole" at bounding box center [387, 121] width 300 height 35
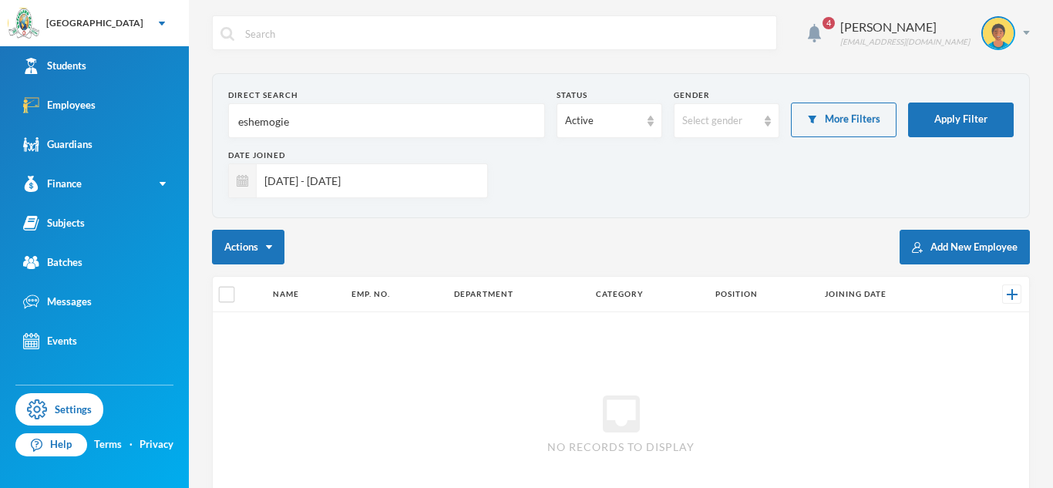
click at [296, 132] on input "eshemogie" at bounding box center [387, 121] width 300 height 35
click at [934, 103] on button "Apply Filter" at bounding box center [961, 119] width 106 height 35
click at [495, 118] on input "eshemogie" at bounding box center [387, 121] width 300 height 35
click at [330, 128] on input "eshemogie" at bounding box center [387, 121] width 300 height 35
type input "e"
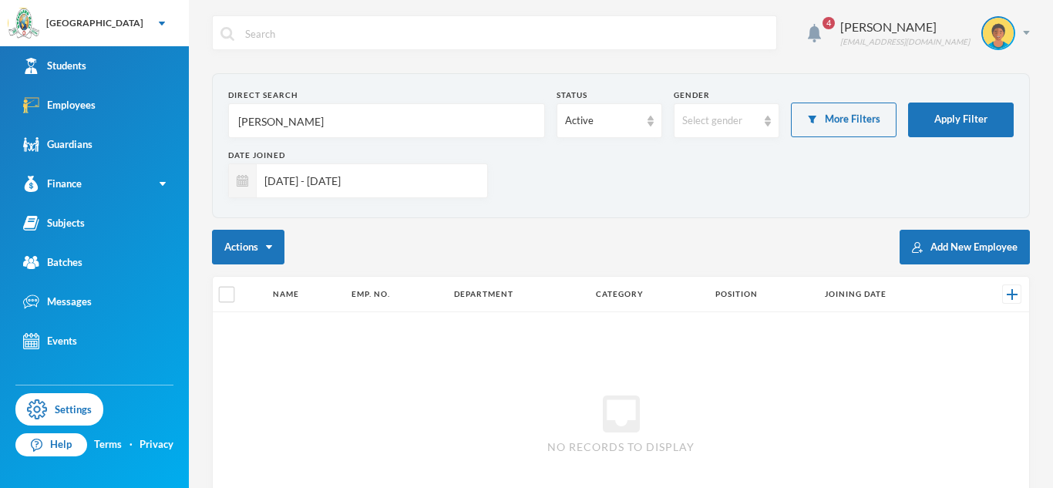
type input "[PERSON_NAME]"
click at [462, 174] on input "[DATE] - [DATE]" at bounding box center [368, 180] width 223 height 35
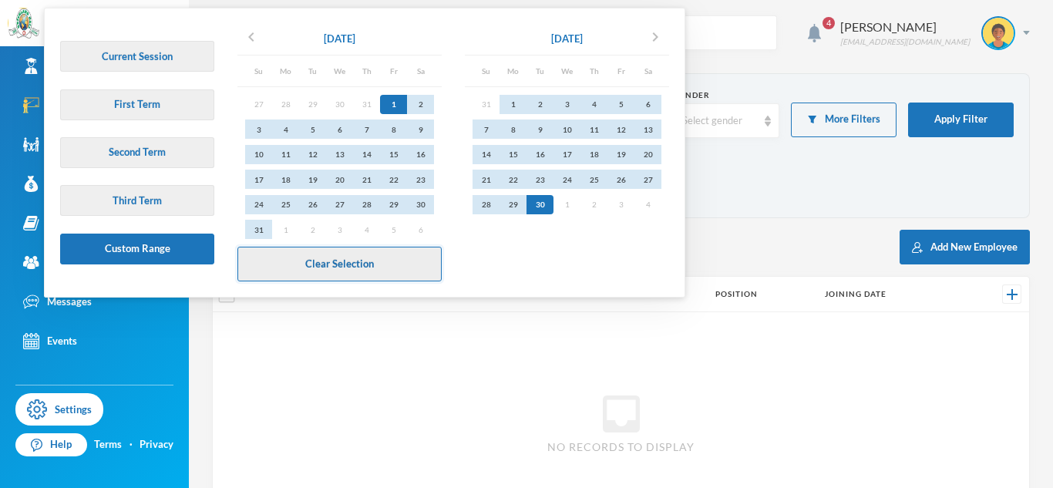
click at [395, 257] on button "Clear Selection" at bounding box center [339, 264] width 204 height 35
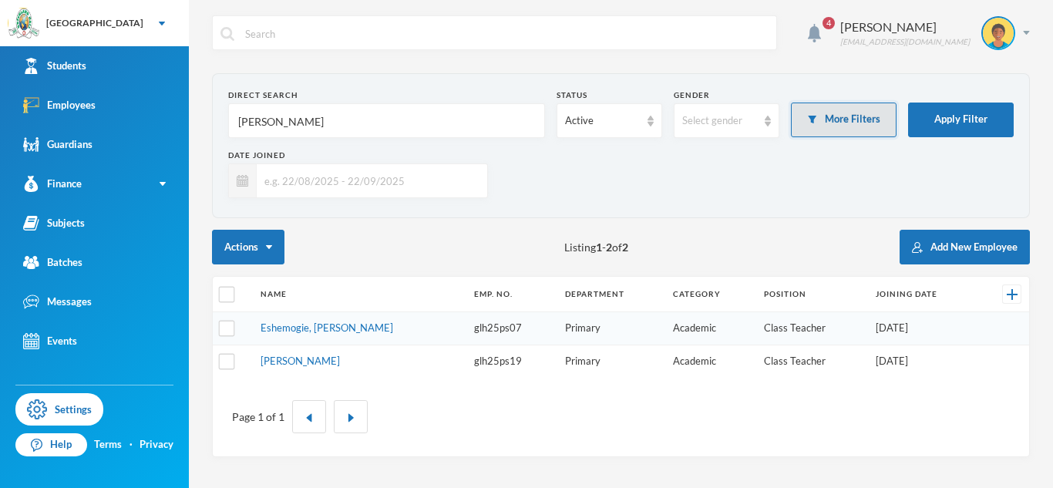
click at [818, 127] on button "More Filters" at bounding box center [844, 119] width 106 height 35
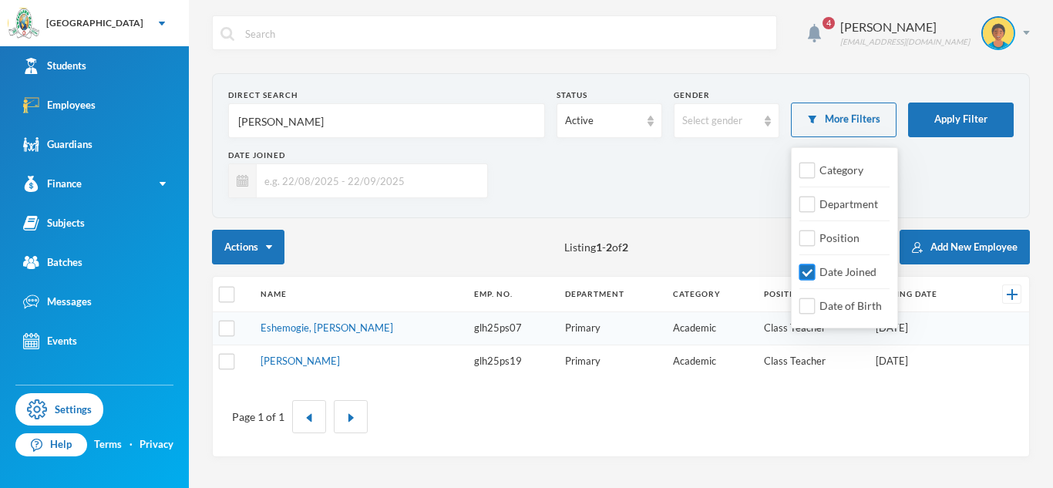
click at [805, 270] on input "Date Joined" at bounding box center [807, 272] width 16 height 16
checkbox input "false"
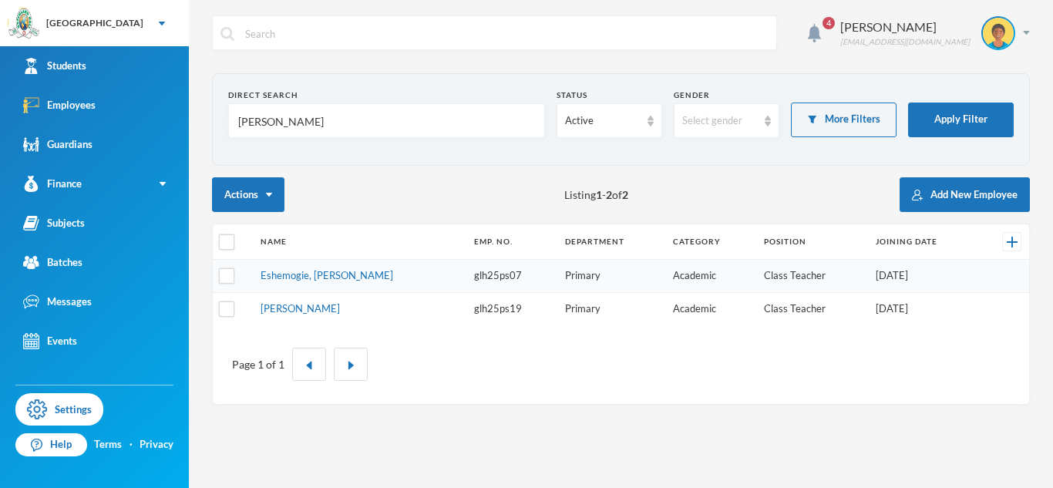
click at [247, 123] on input "[PERSON_NAME]" at bounding box center [387, 121] width 300 height 35
click at [314, 276] on link "Eshemogie, [PERSON_NAME]" at bounding box center [326, 275] width 133 height 12
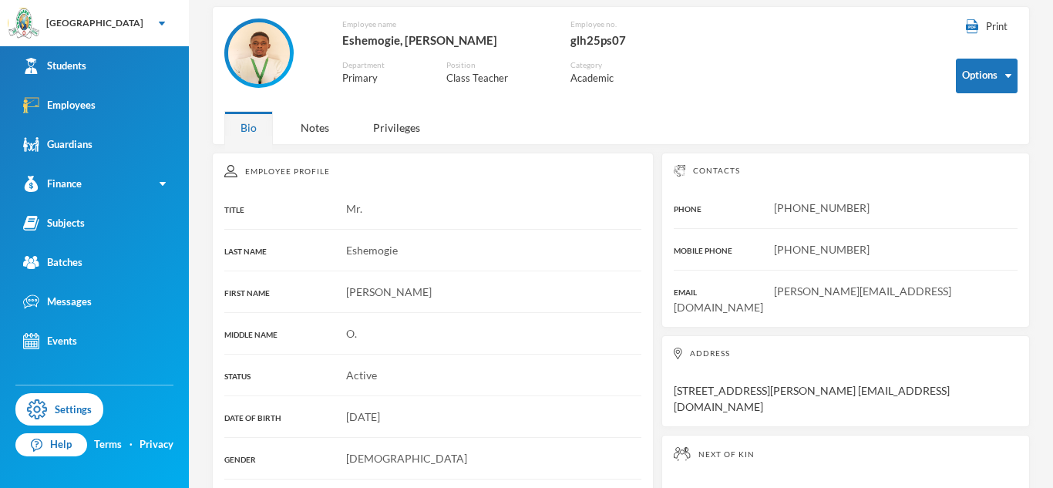
scroll to position [75, 0]
